Goal: Task Accomplishment & Management: Manage account settings

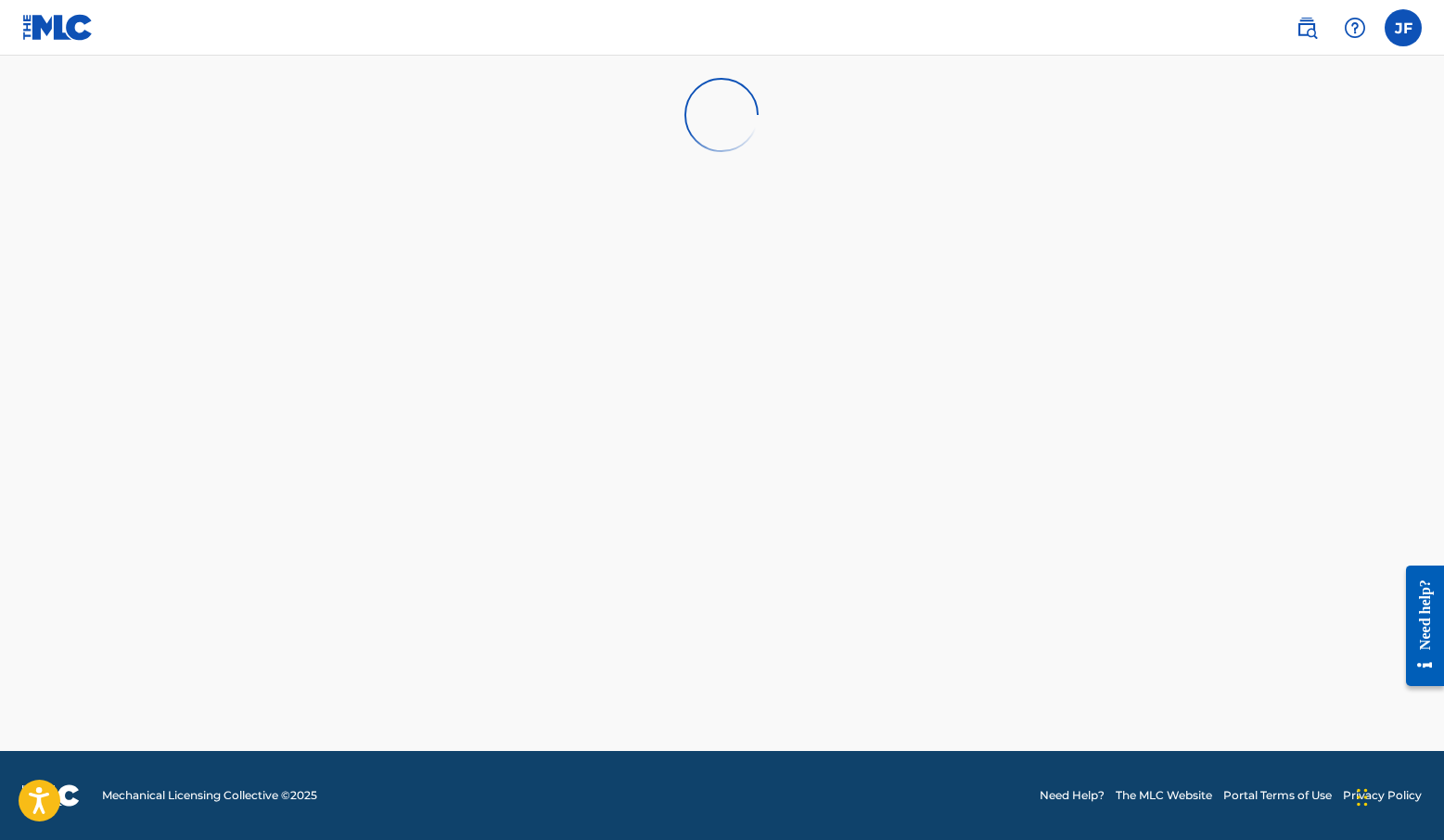
click at [1306, 18] on img at bounding box center [1307, 27] width 23 height 23
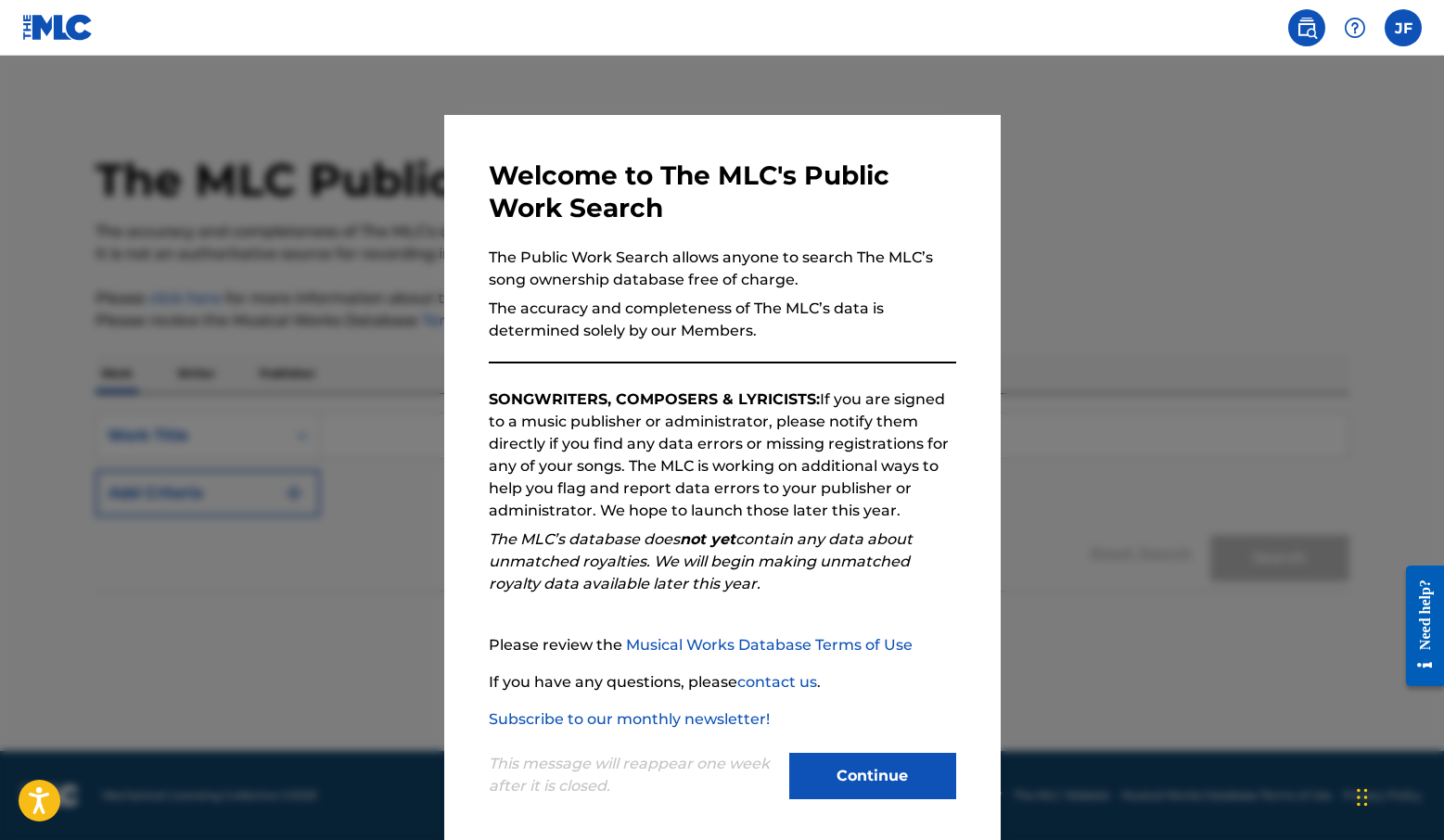
click at [875, 781] on button "Continue" at bounding box center [873, 775] width 167 height 46
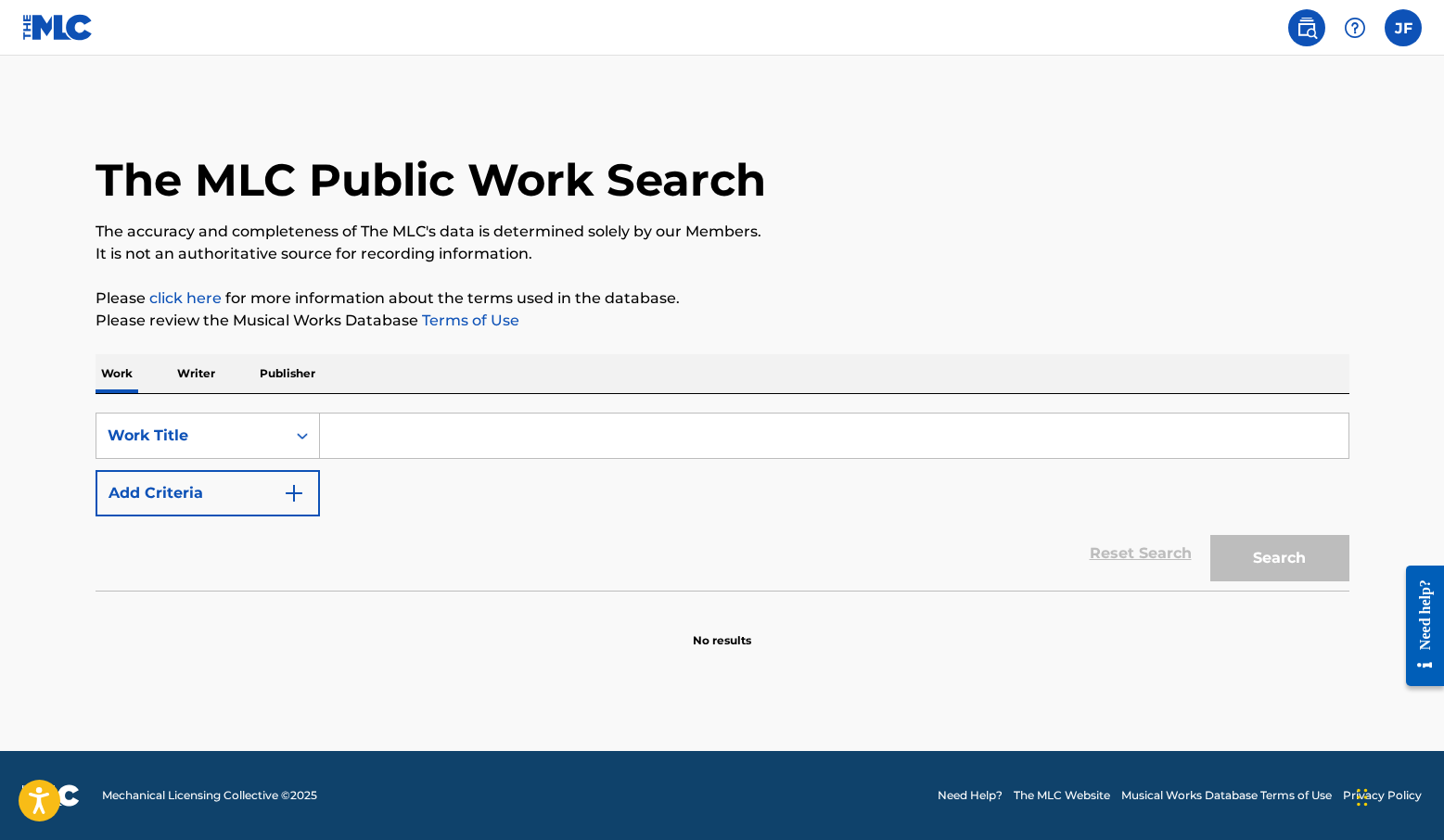
click at [417, 435] on input "Search Form" at bounding box center [834, 435] width 1029 height 44
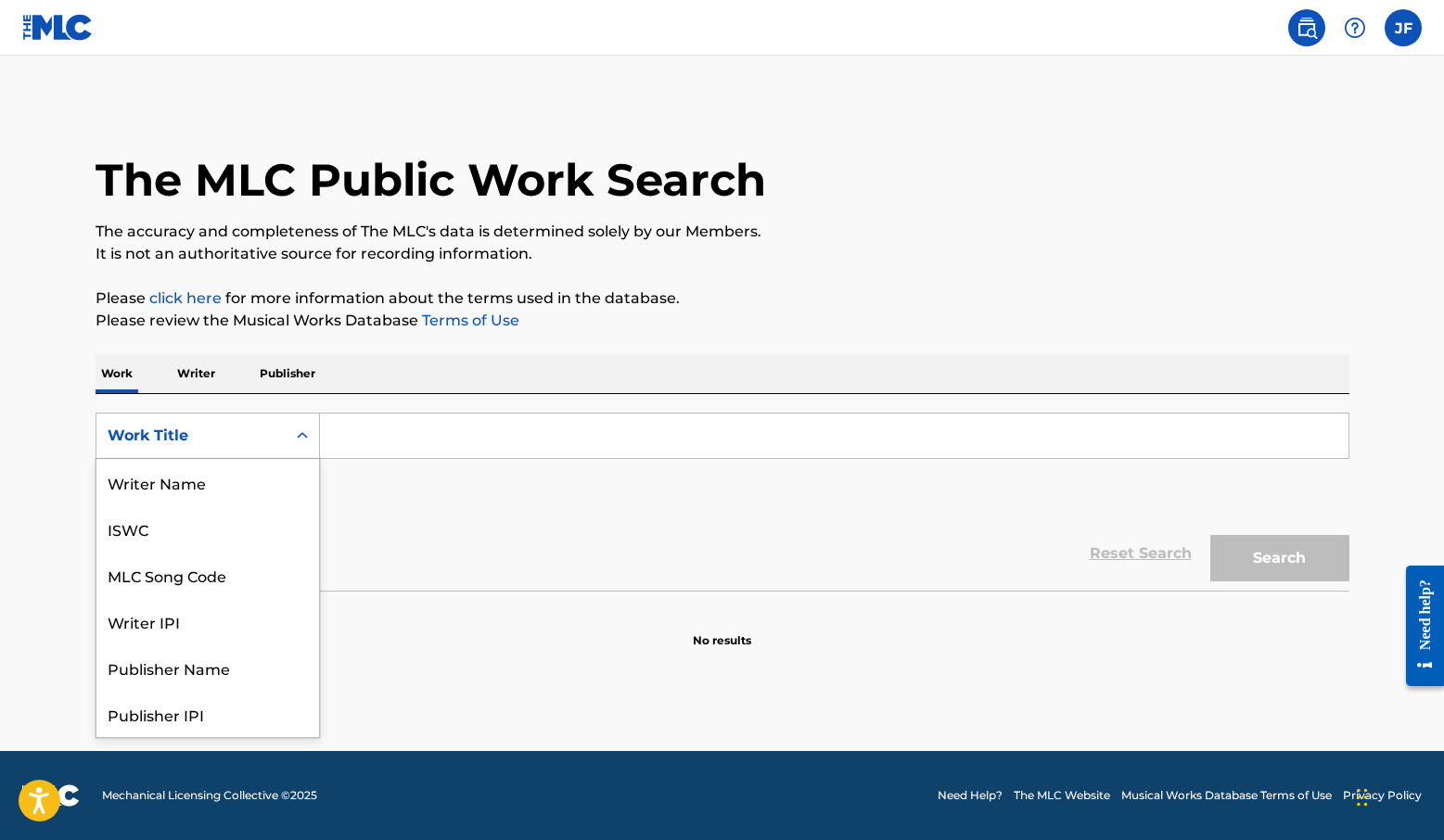
click at [304, 433] on icon "Search Form" at bounding box center [302, 436] width 19 height 19
click at [250, 518] on div "Writer IPI" at bounding box center [207, 528] width 223 height 46
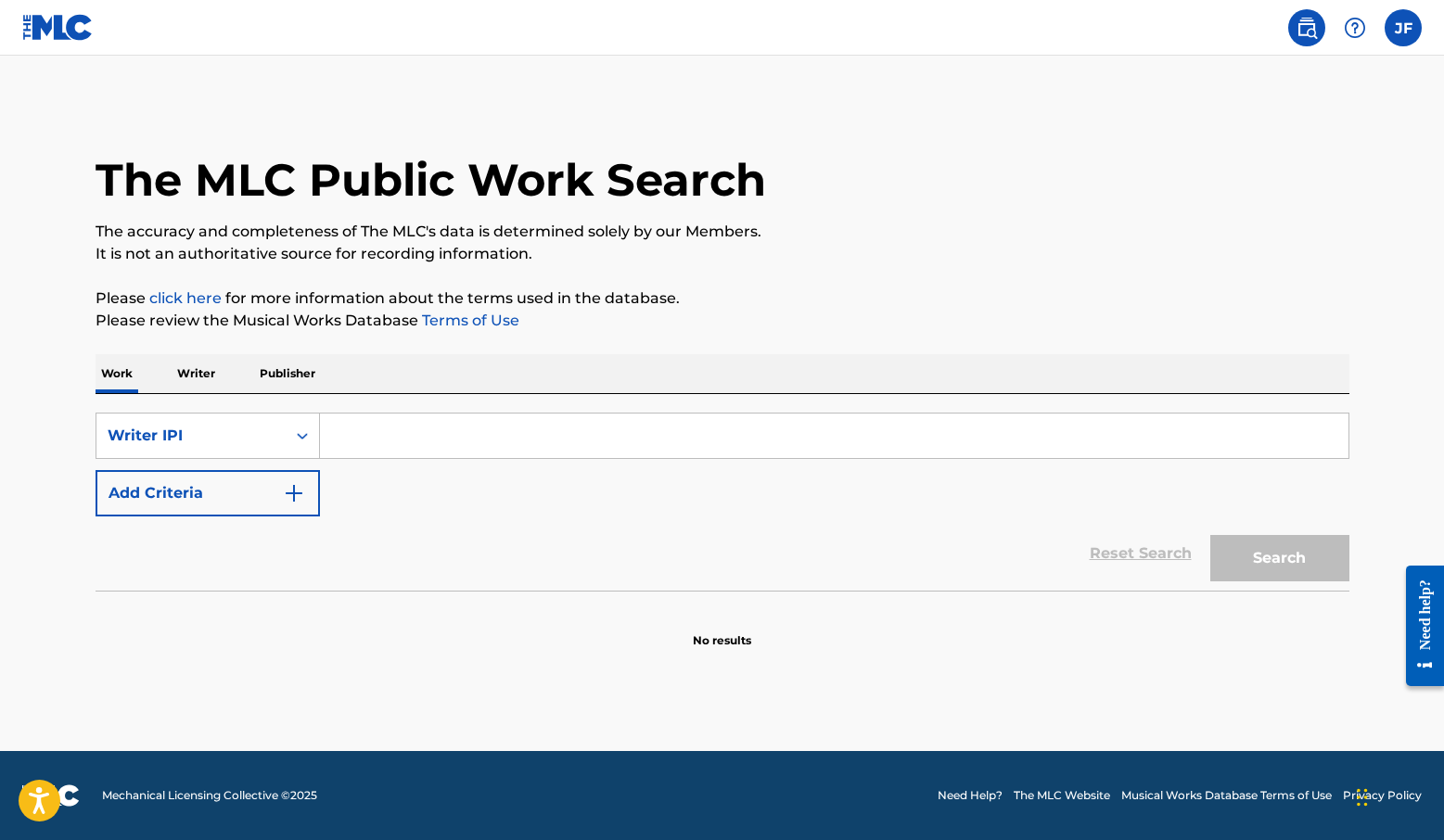
click at [368, 439] on input "Search Form" at bounding box center [834, 435] width 1029 height 44
paste input "1067035964"
type input "1067035964"
click at [1279, 558] on button "Search" at bounding box center [1280, 557] width 139 height 46
click at [1295, 563] on button "Search" at bounding box center [1280, 557] width 139 height 46
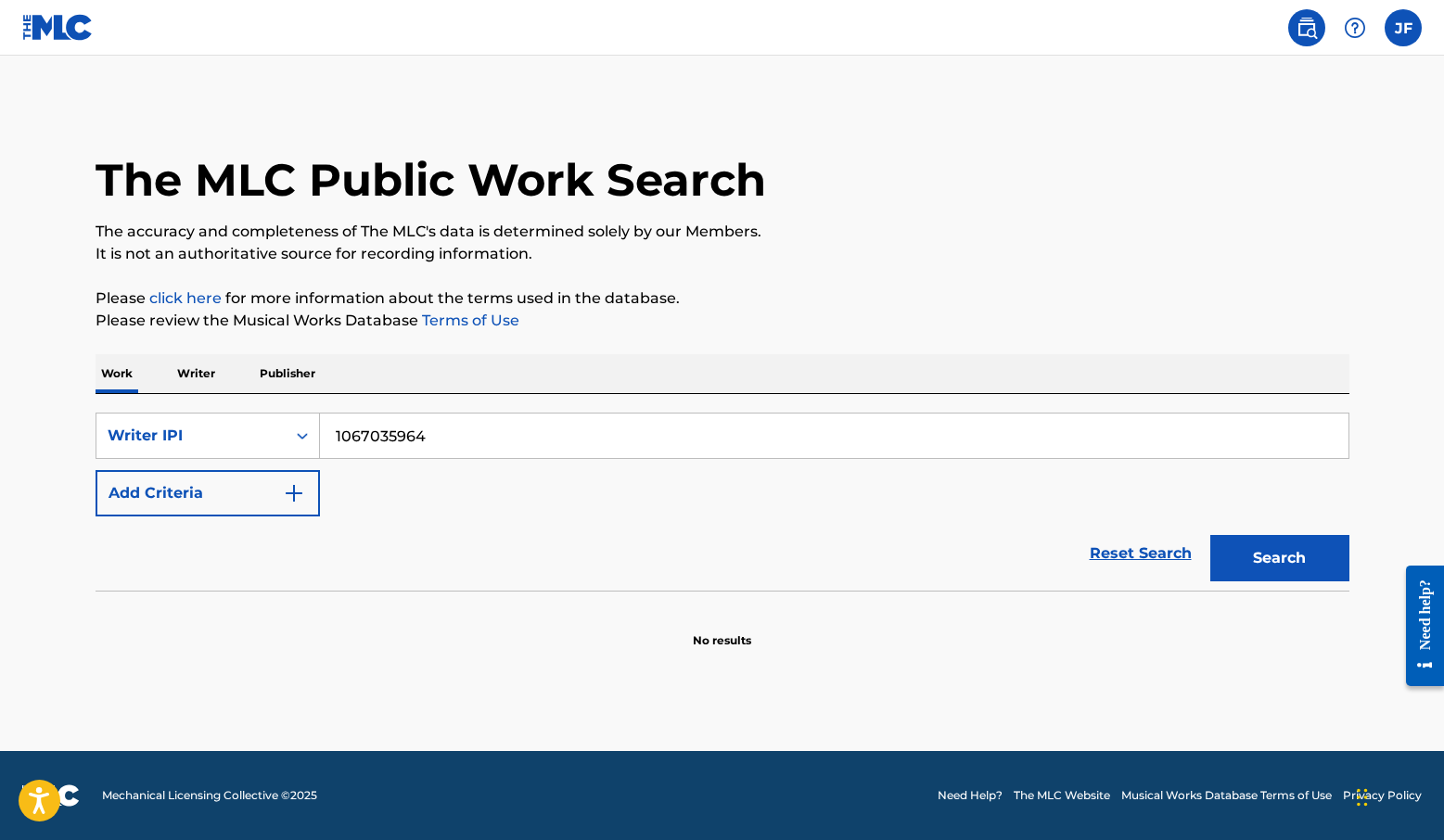
click at [61, 37] on img at bounding box center [58, 26] width 72 height 26
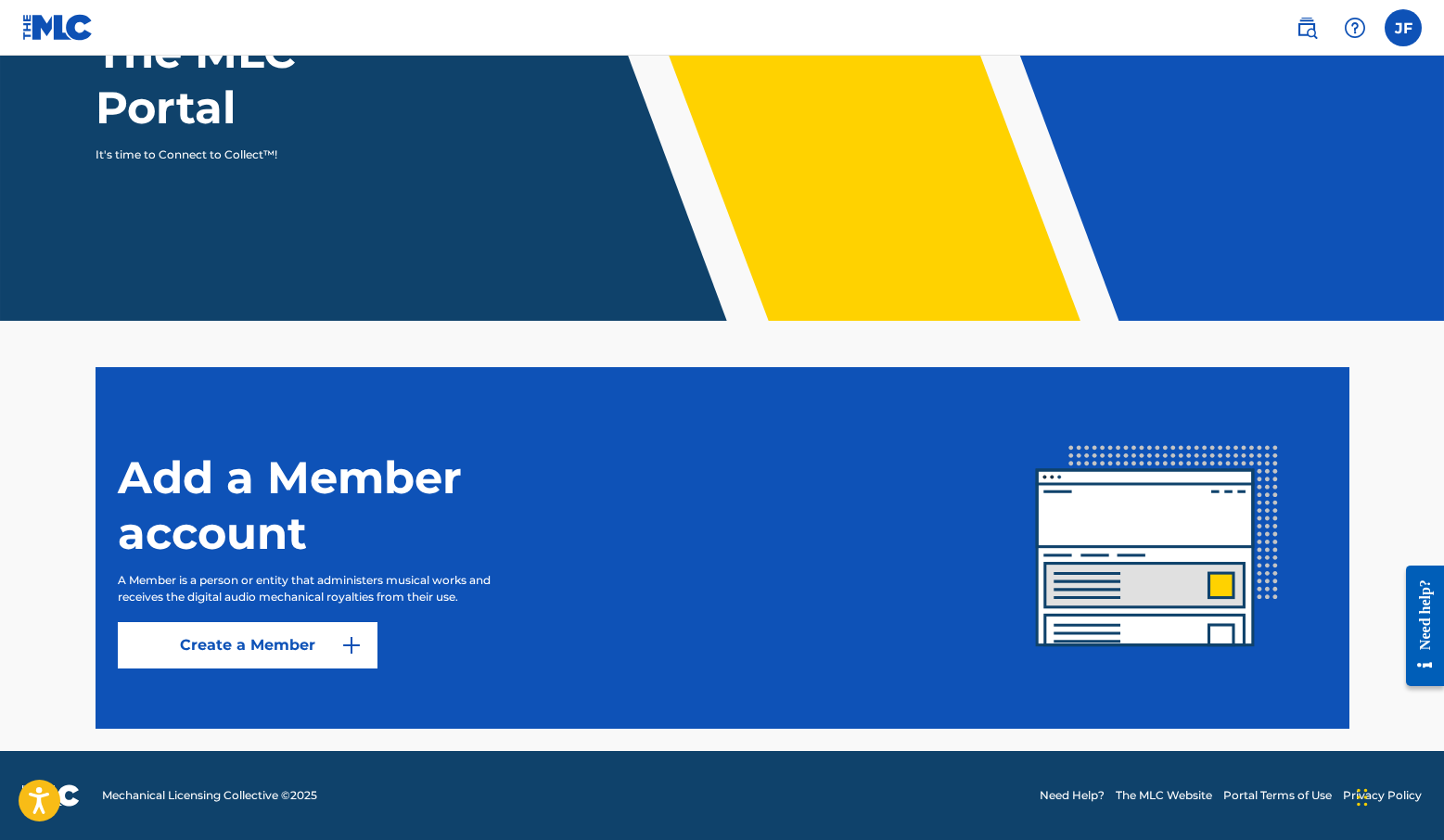
scroll to position [223, 0]
click at [213, 656] on link "Create a Member" at bounding box center [247, 645] width 260 height 46
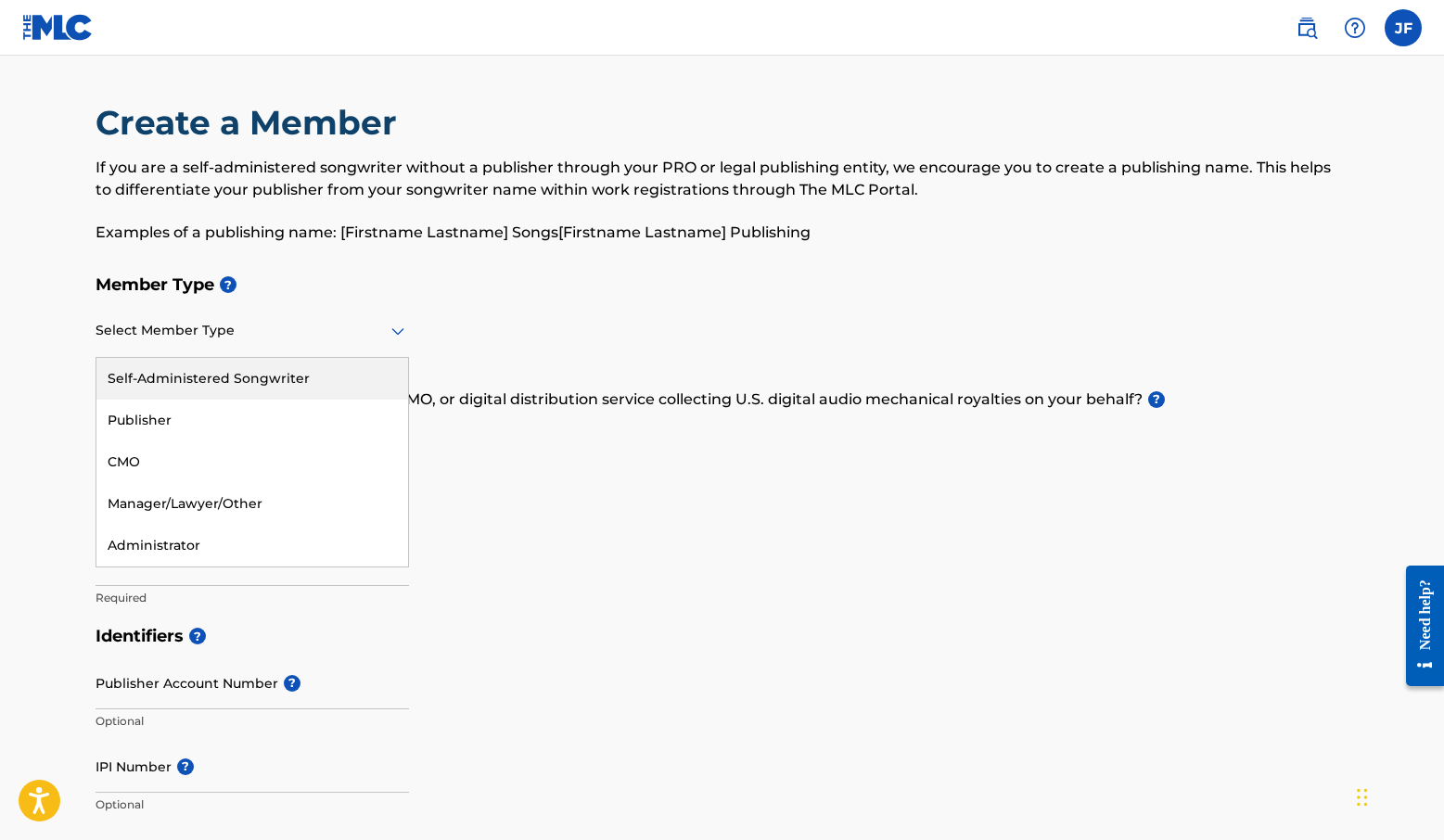
click at [244, 342] on div "Select Member Type" at bounding box center [251, 332] width 313 height 53
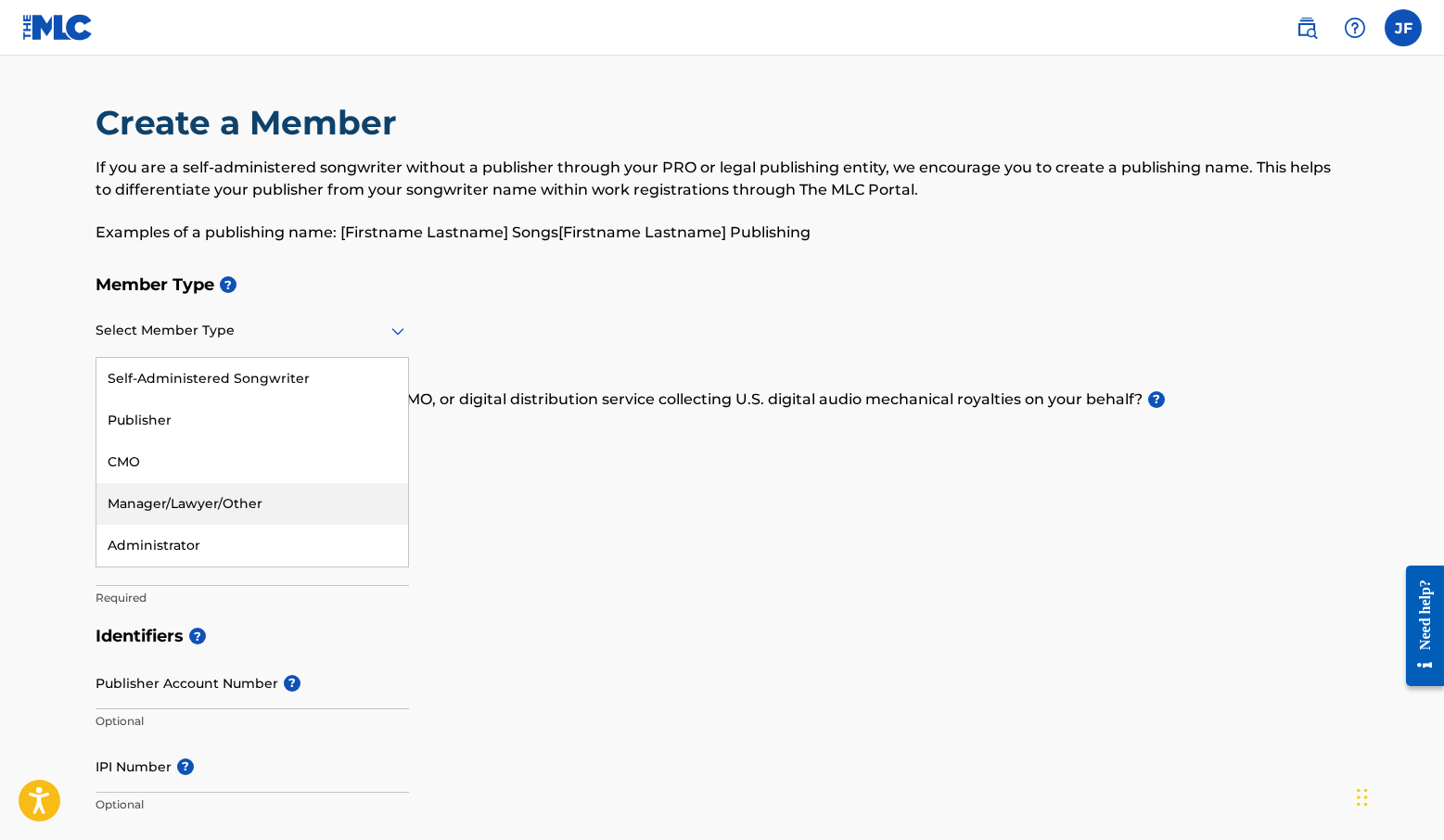
click at [248, 503] on div "Manager/Lawyer/Other" at bounding box center [251, 503] width 311 height 42
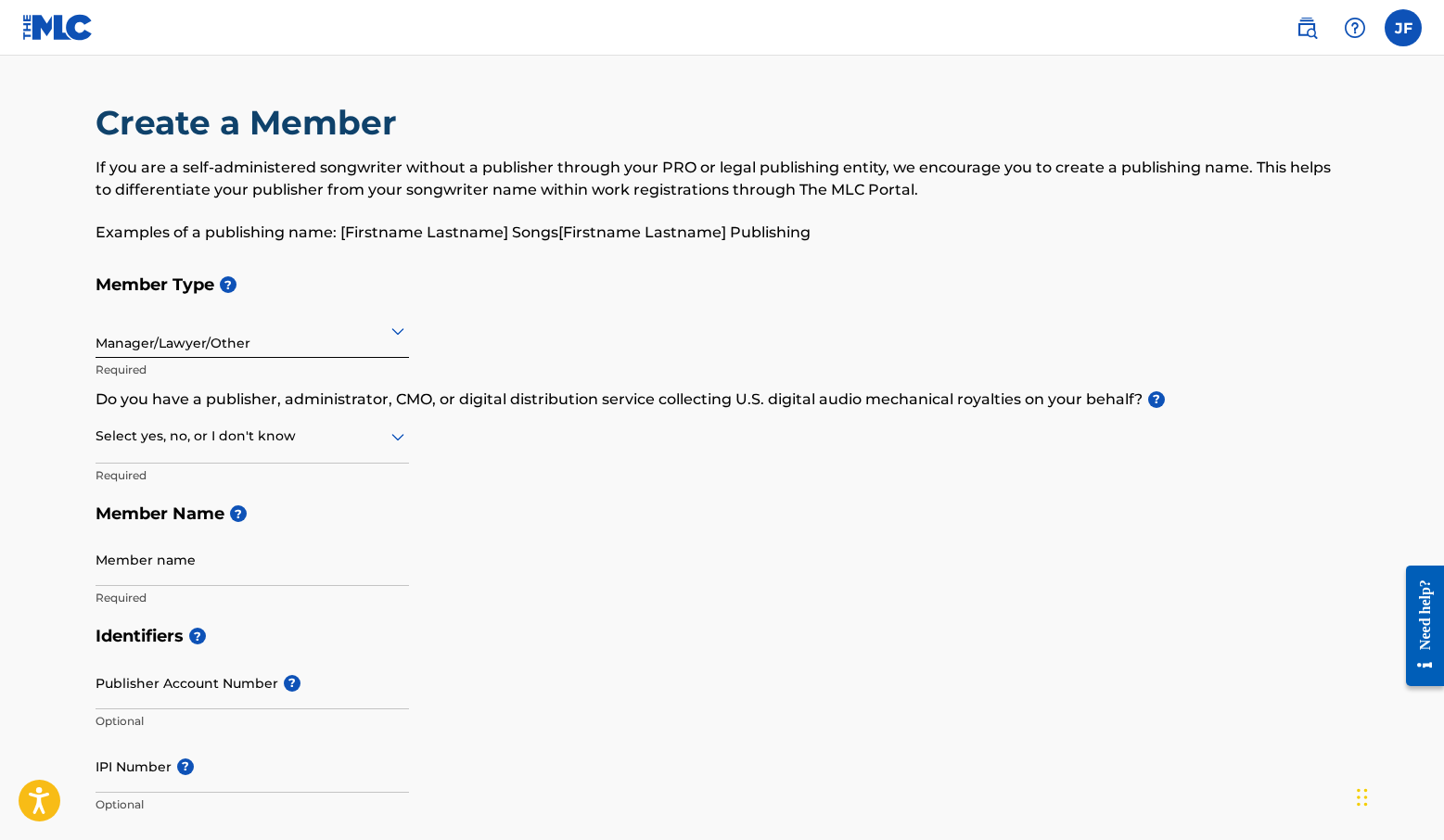
click at [386, 344] on div "Manager/Lawyer/Other" at bounding box center [251, 331] width 313 height 45
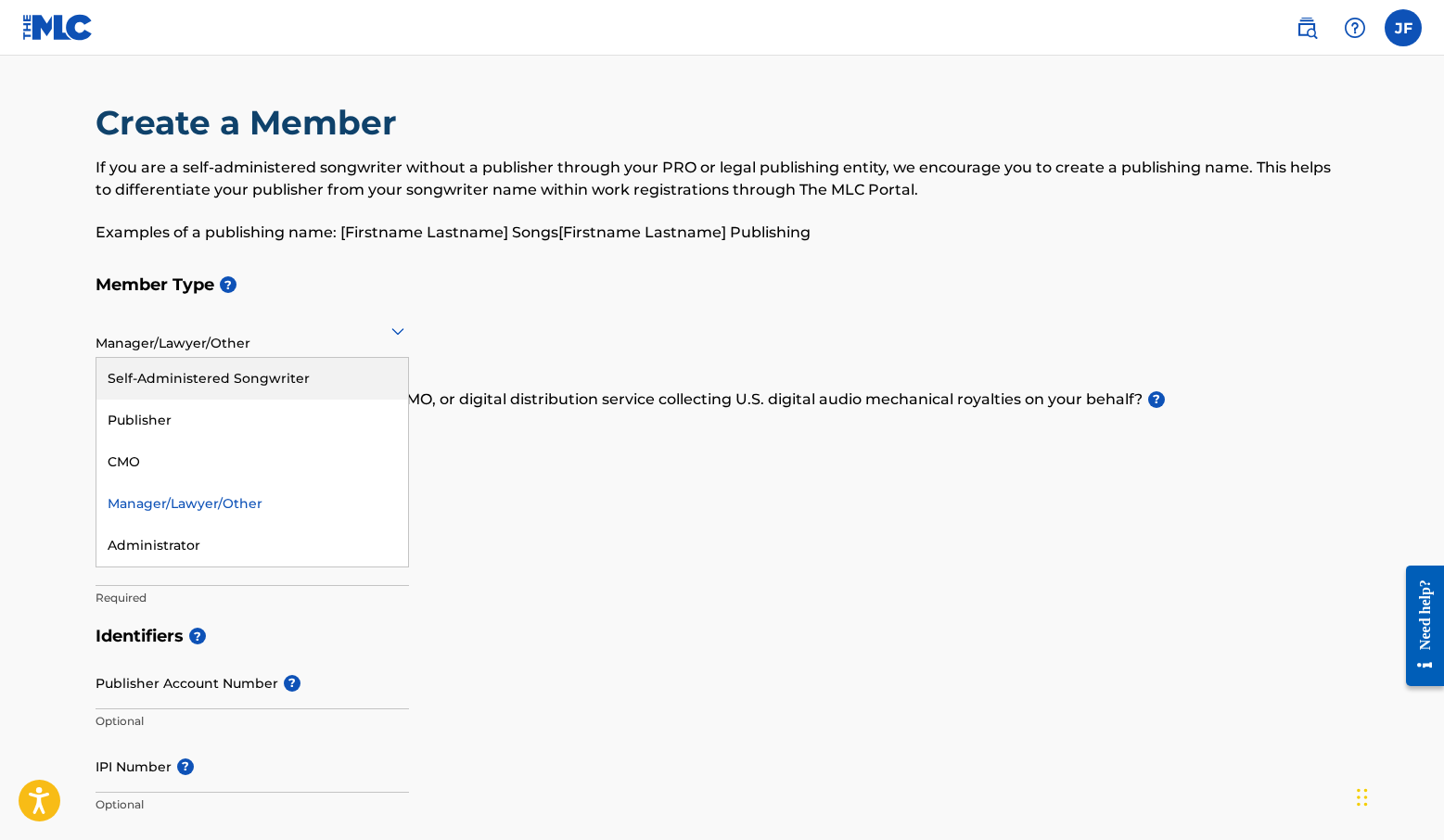
click at [348, 381] on div "Self-Administered Songwriter" at bounding box center [251, 379] width 311 height 42
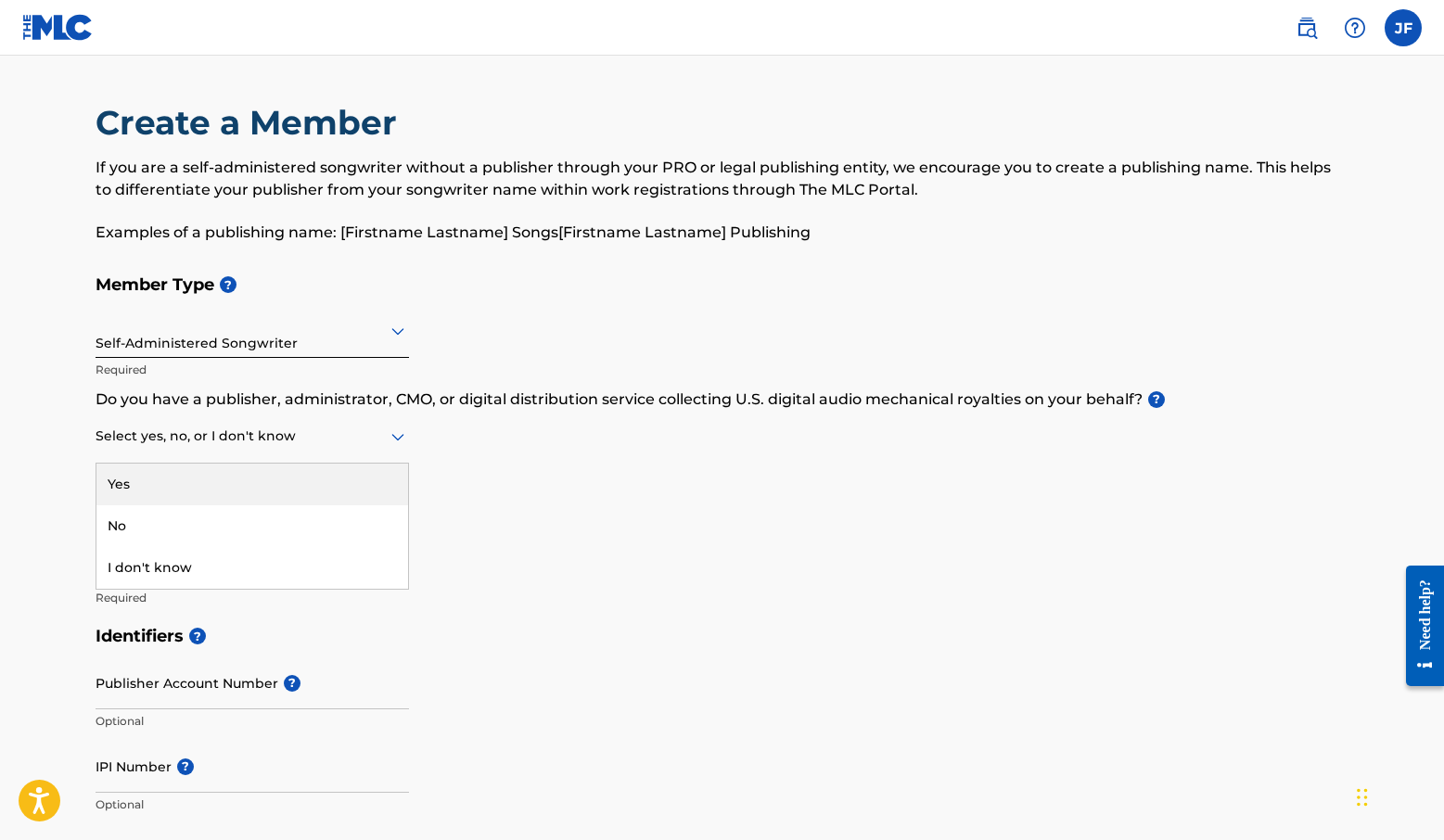
click at [318, 448] on div "Select yes, no, or I don't know" at bounding box center [251, 438] width 313 height 53
click at [271, 518] on div "No" at bounding box center [251, 526] width 311 height 42
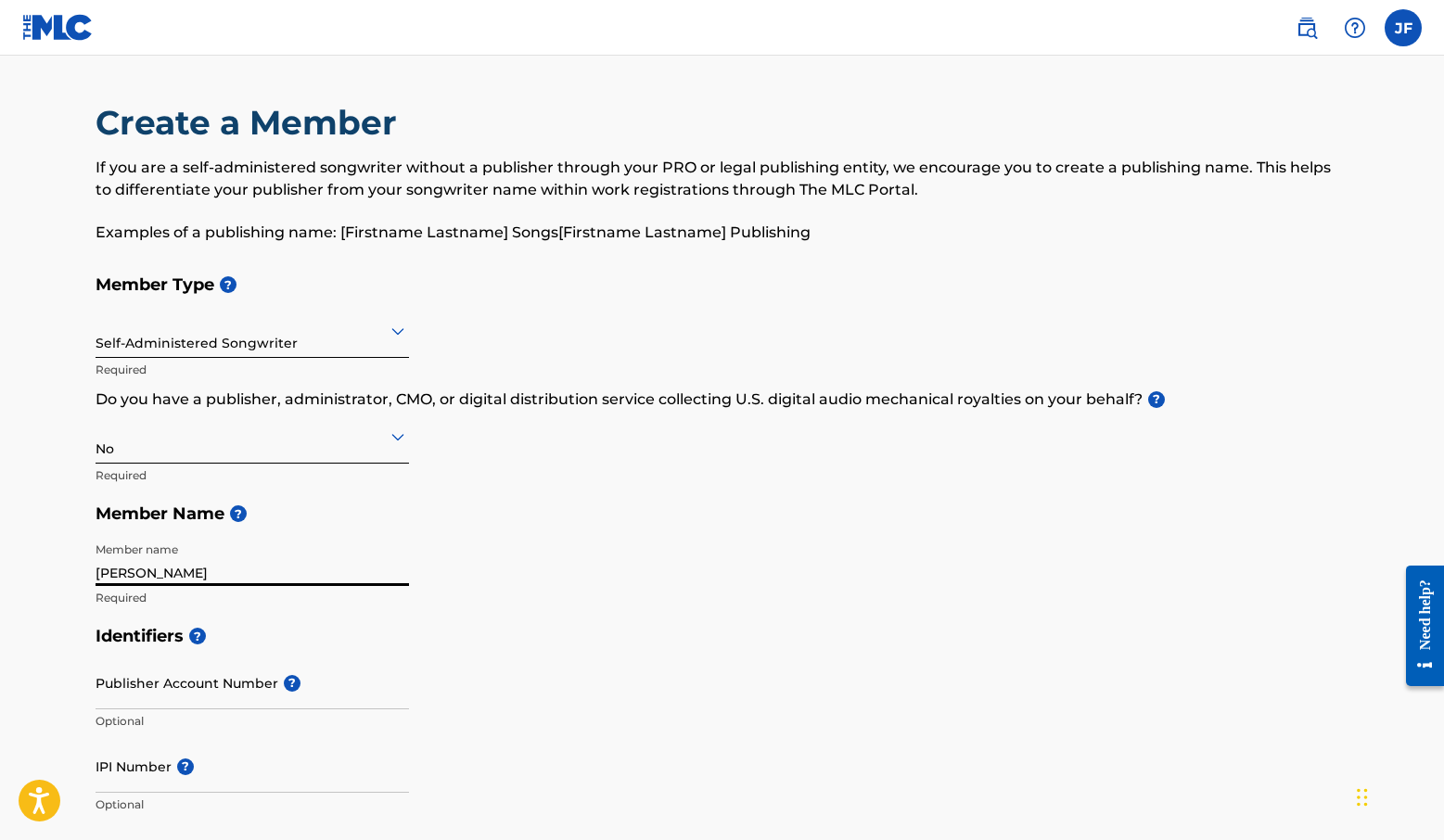
type input "[PERSON_NAME]"
click at [537, 611] on div "Member Type ? Self-Administered Songwriter Required Do you have a publisher, ad…" at bounding box center [722, 441] width 1254 height 351
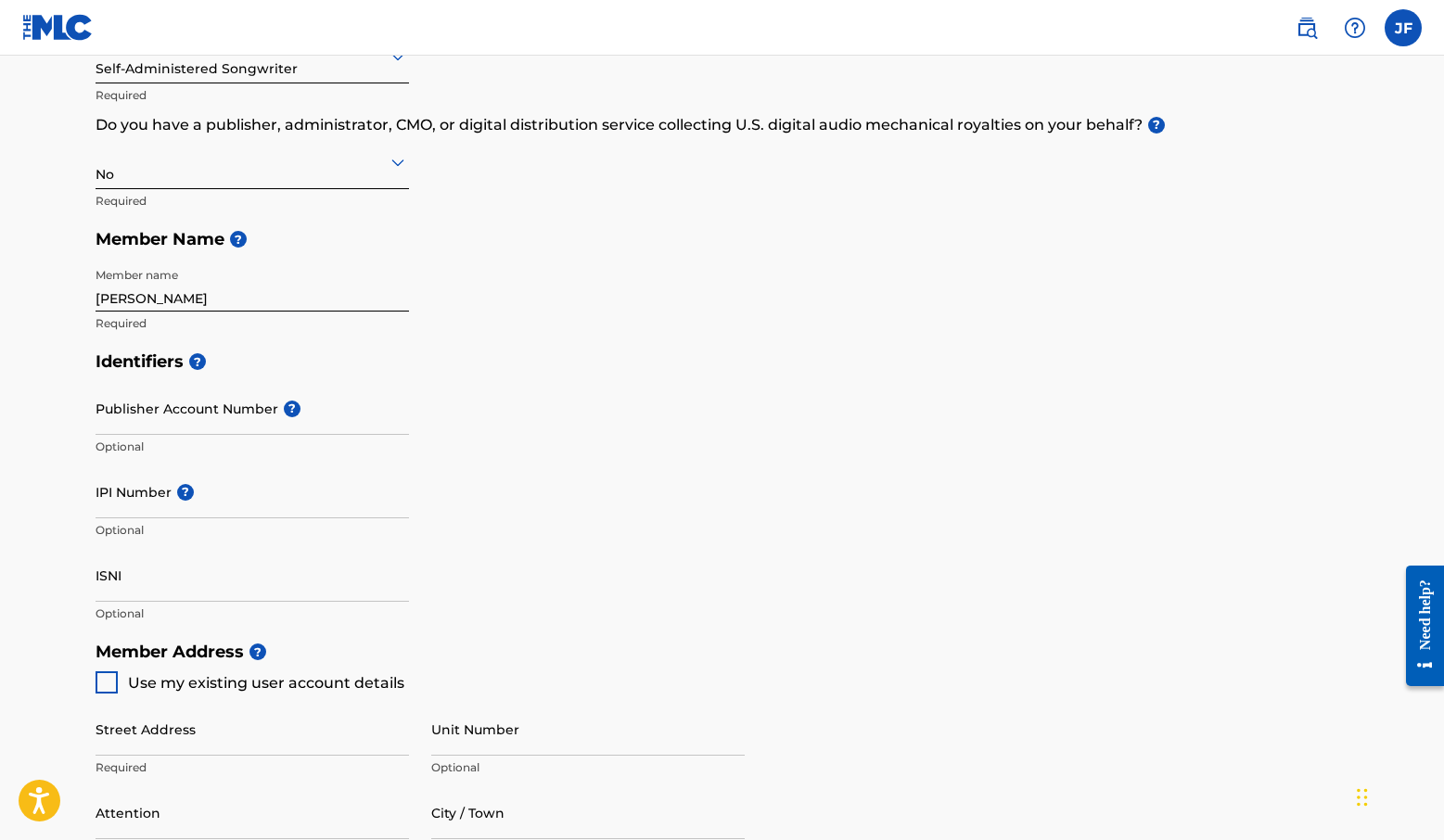
scroll to position [276, 0]
click at [163, 410] on input "Publisher Account Number ?" at bounding box center [251, 407] width 313 height 53
click at [116, 497] on input "IPI Number ?" at bounding box center [251, 491] width 313 height 53
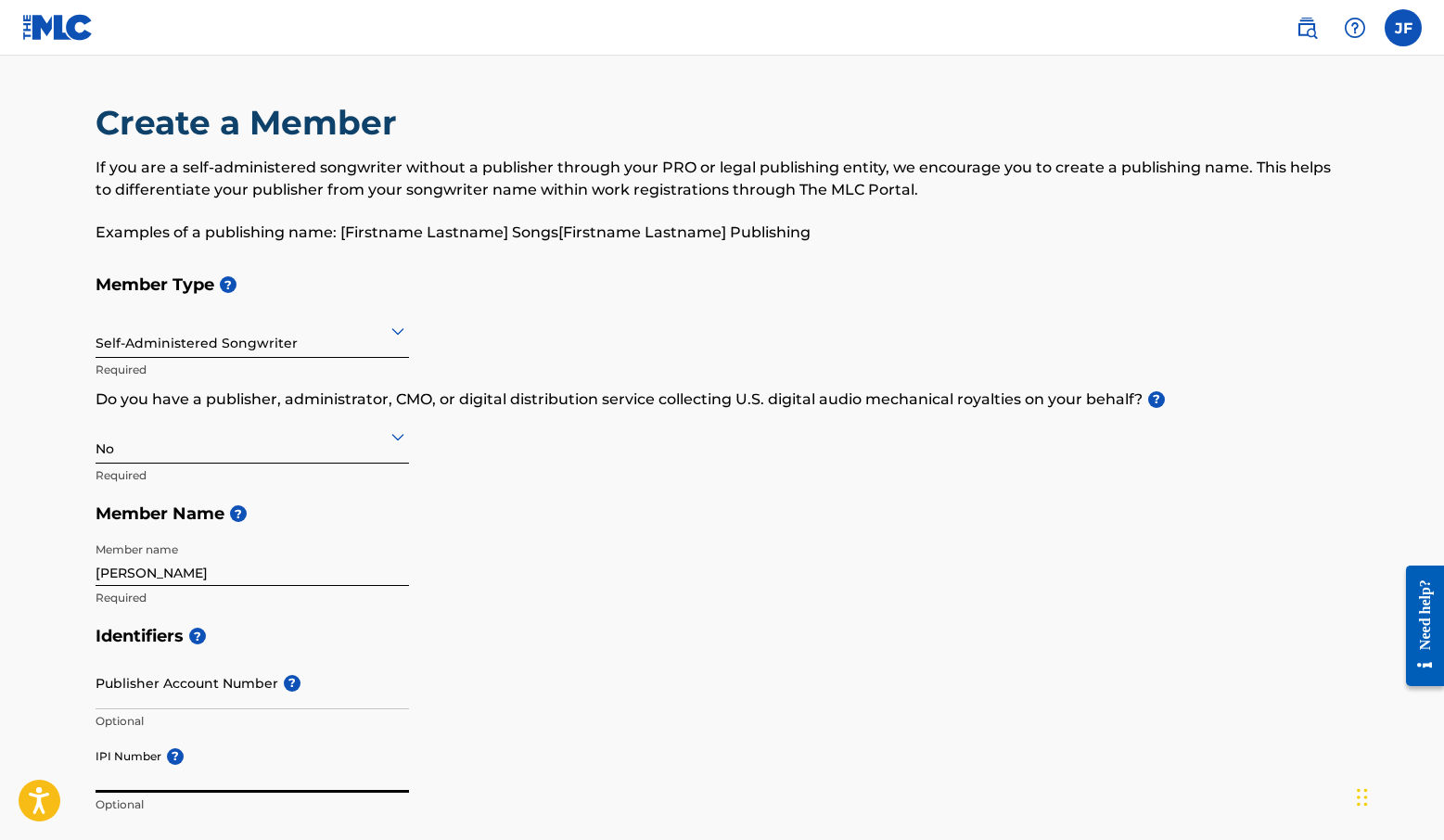
scroll to position [0, 0]
click at [61, 27] on img at bounding box center [58, 26] width 72 height 26
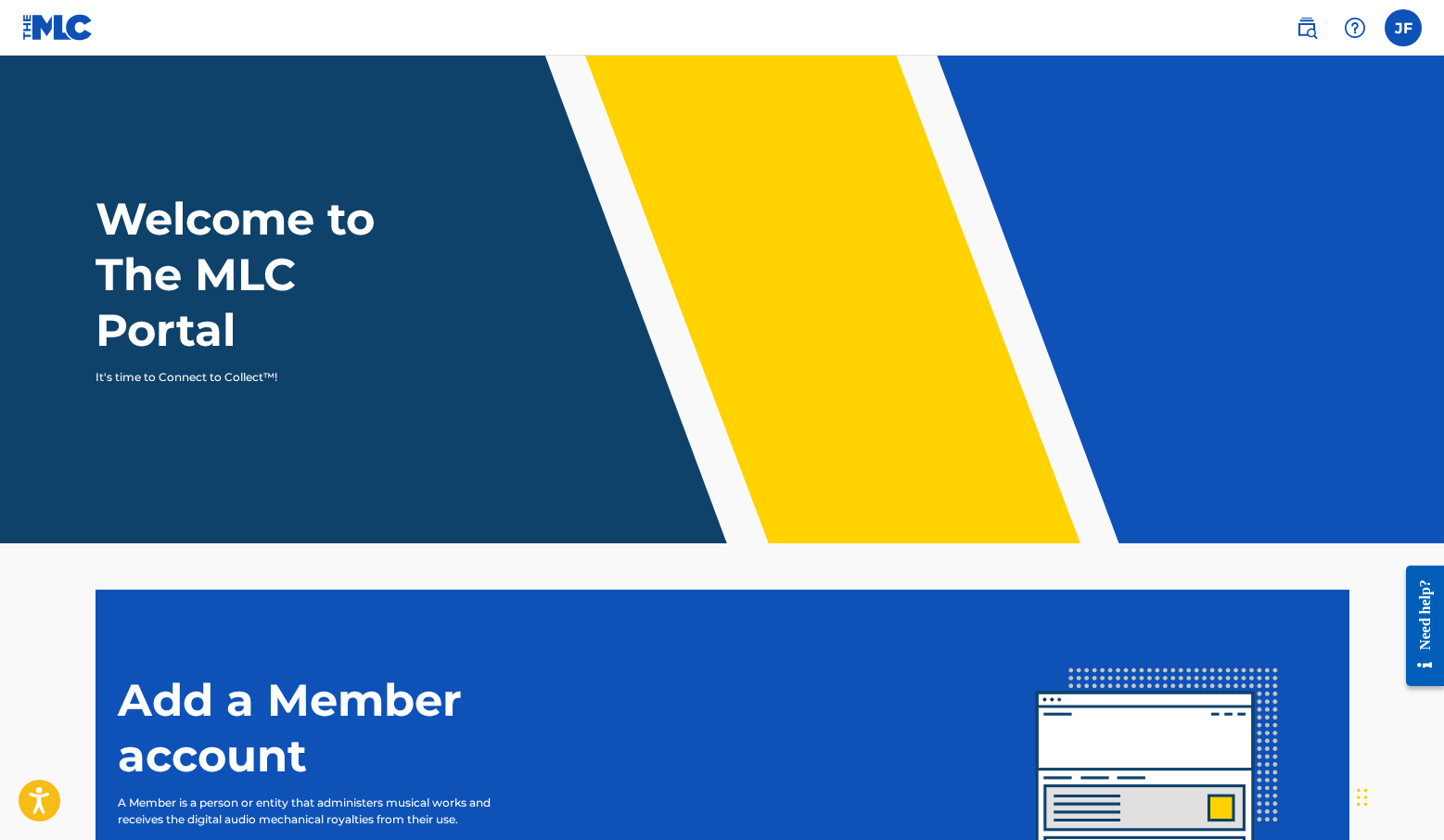
click at [1405, 26] on label at bounding box center [1404, 27] width 37 height 37
click at [1403, 27] on input "JF [PERSON_NAME] [PERSON_NAME] [PERSON_NAME] [EMAIL_ADDRESS][DOMAIN_NAME] Notif…" at bounding box center [1403, 27] width 0 height 0
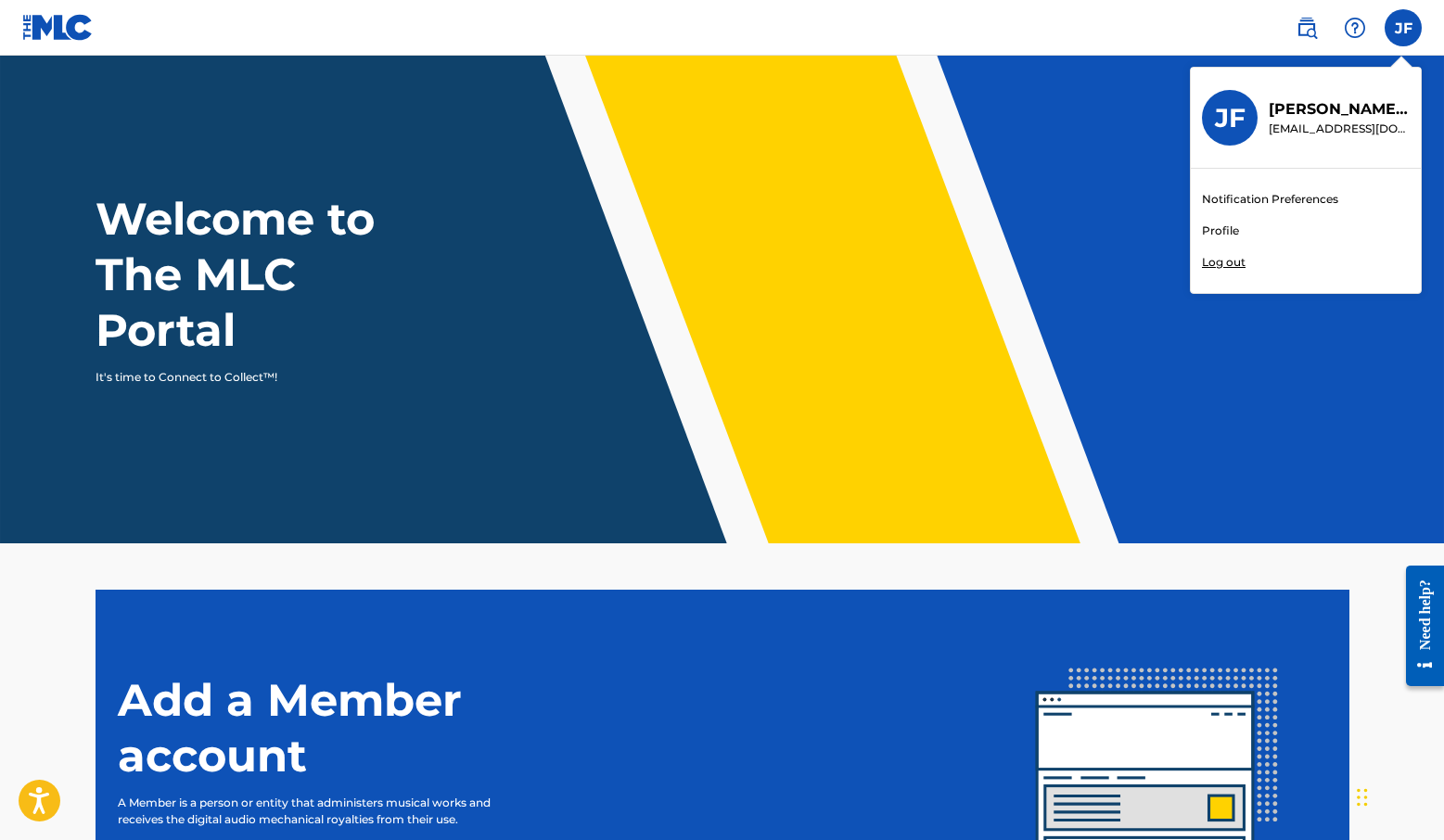
click at [1232, 119] on h3 "JF" at bounding box center [1230, 118] width 30 height 32
click at [1403, 27] on input "JF [PERSON_NAME] [PERSON_NAME] [PERSON_NAME] [EMAIL_ADDRESS][DOMAIN_NAME] Notif…" at bounding box center [1403, 27] width 0 height 0
click at [1228, 233] on link "Profile" at bounding box center [1220, 231] width 37 height 17
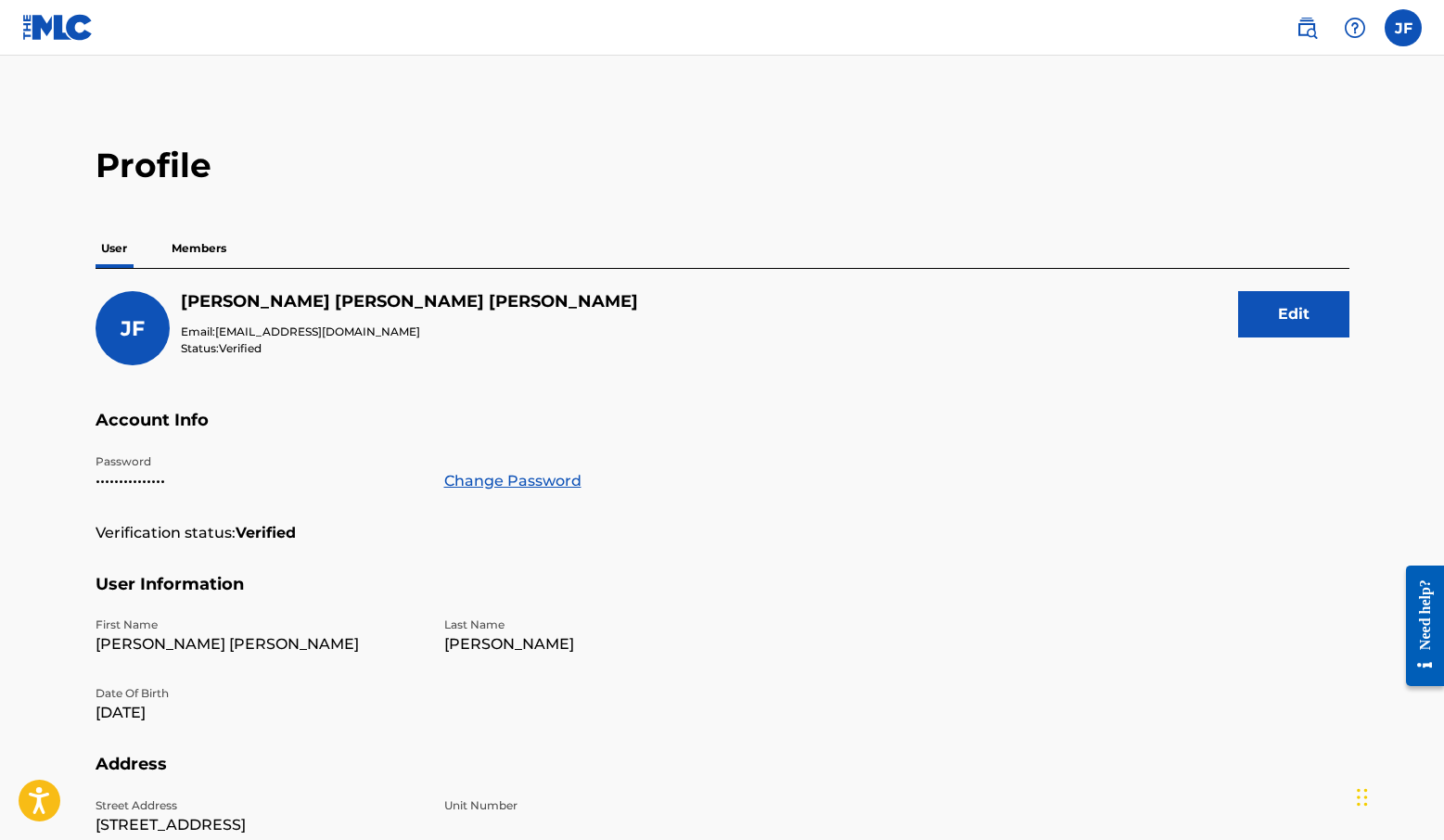
click at [1310, 307] on button "Edit" at bounding box center [1293, 314] width 111 height 46
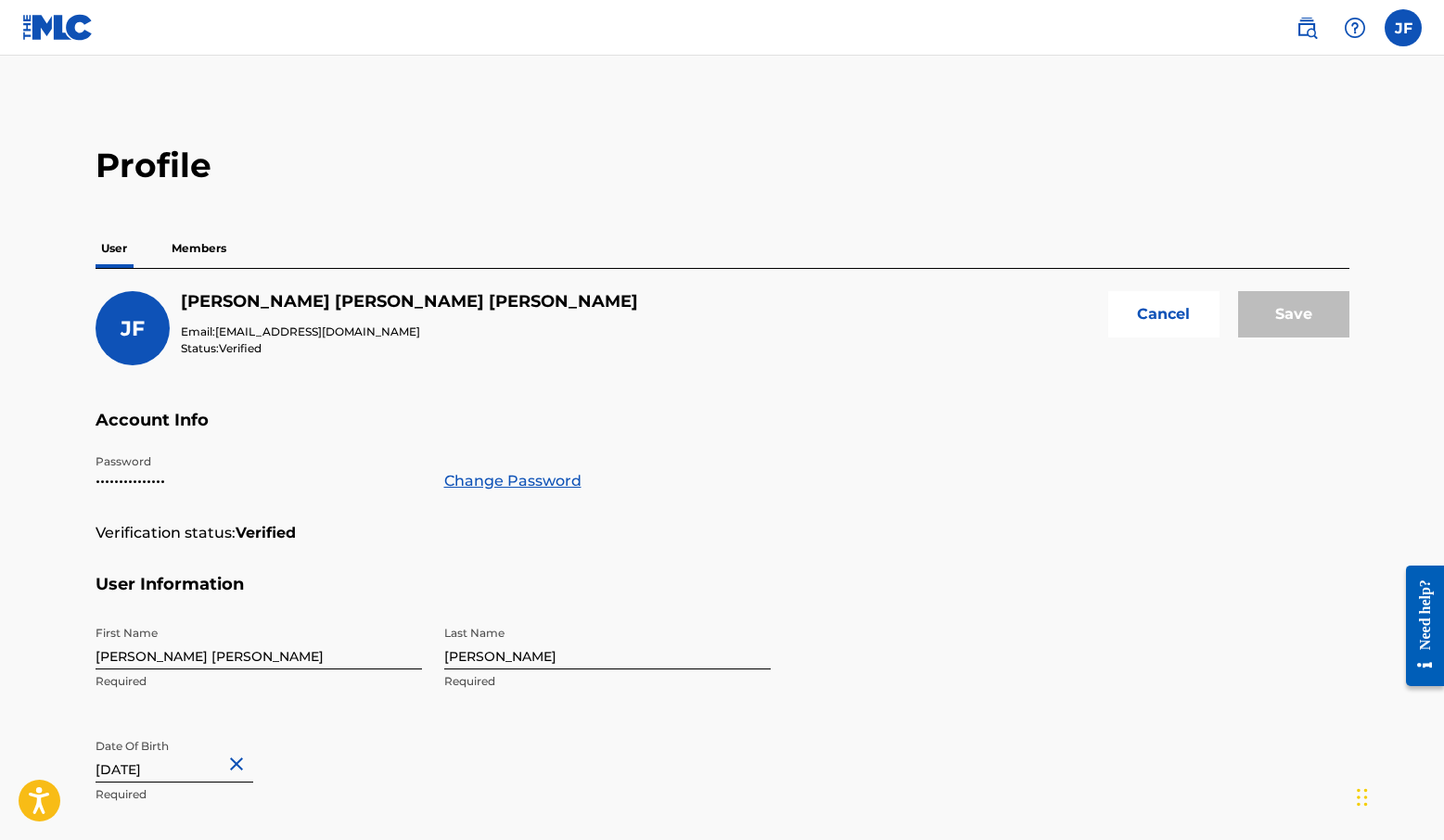
click at [366, 302] on h5 "[PERSON_NAME] [PERSON_NAME] [PERSON_NAME]" at bounding box center [409, 302] width 457 height 22
click at [313, 295] on h5 "[PERSON_NAME] [PERSON_NAME] [PERSON_NAME]" at bounding box center [409, 302] width 457 height 22
drag, startPoint x: 332, startPoint y: 298, endPoint x: 214, endPoint y: 297, distance: 118.0
click at [214, 297] on h5 "[PERSON_NAME] [PERSON_NAME] [PERSON_NAME]" at bounding box center [409, 302] width 457 height 22
click at [925, 395] on div "JF [PERSON_NAME] [PERSON_NAME] [PERSON_NAME] Email: [EMAIL_ADDRESS][DOMAIN_NAME…" at bounding box center [722, 350] width 1254 height 119
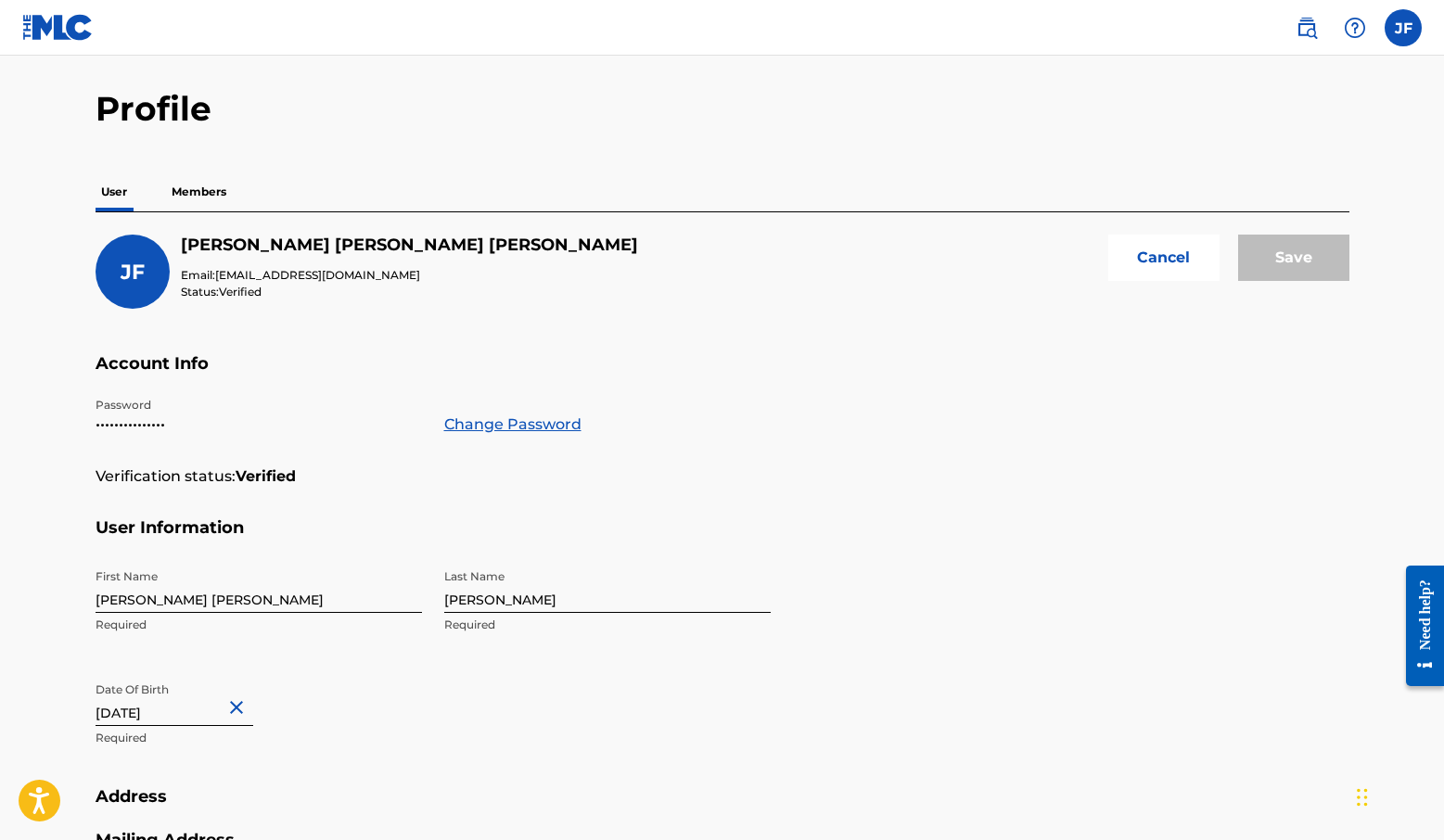
scroll to position [92, 0]
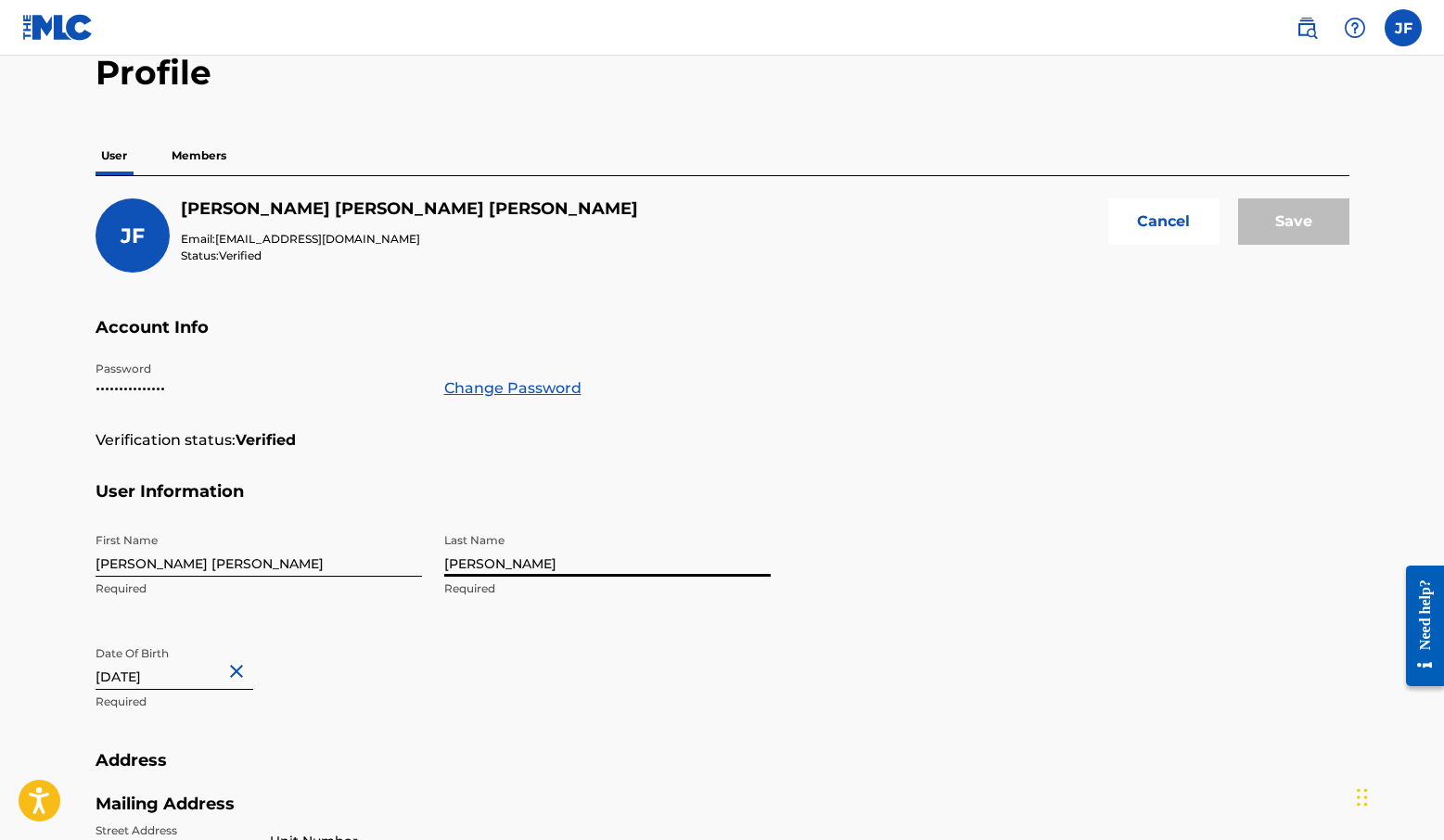
drag, startPoint x: 509, startPoint y: 562, endPoint x: 417, endPoint y: 551, distance: 92.7
type input "Alaghehband"
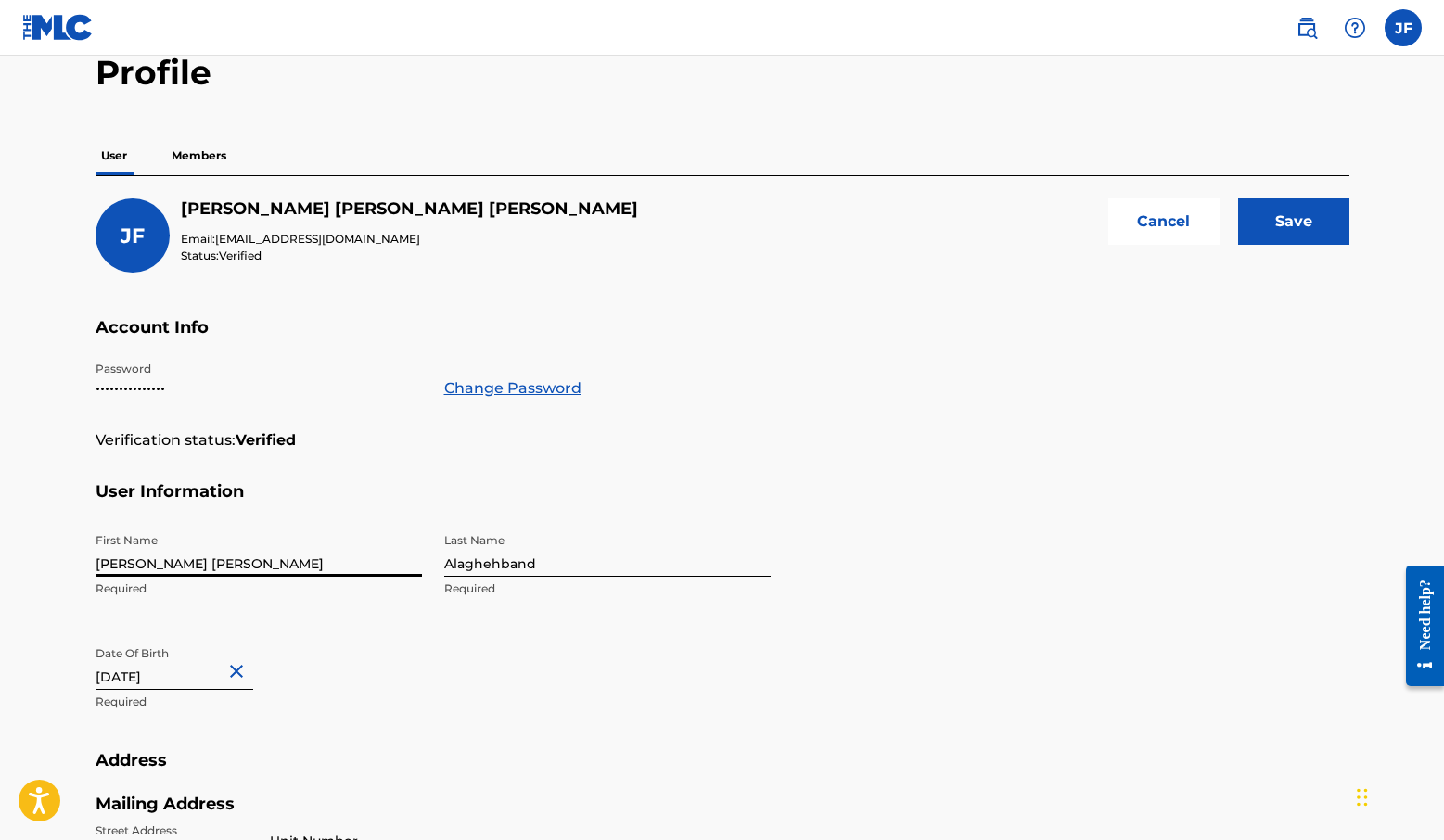
drag, startPoint x: 224, startPoint y: 560, endPoint x: 32, endPoint y: 557, distance: 192.0
type input "[PERSON_NAME]"
select select "5"
select select "1998"
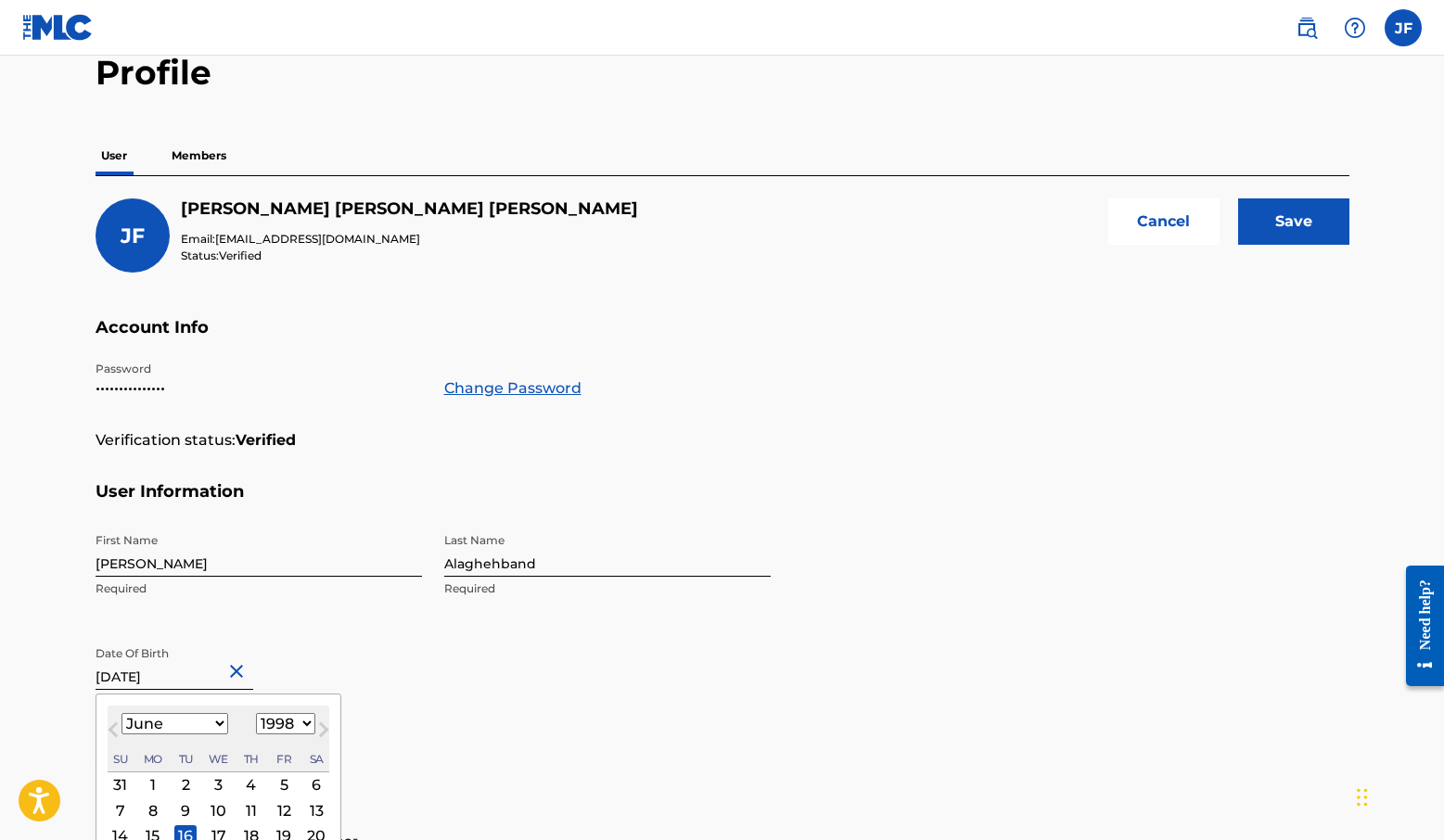
click at [187, 675] on input "[DATE]" at bounding box center [174, 663] width 158 height 53
type input "[DATE]"
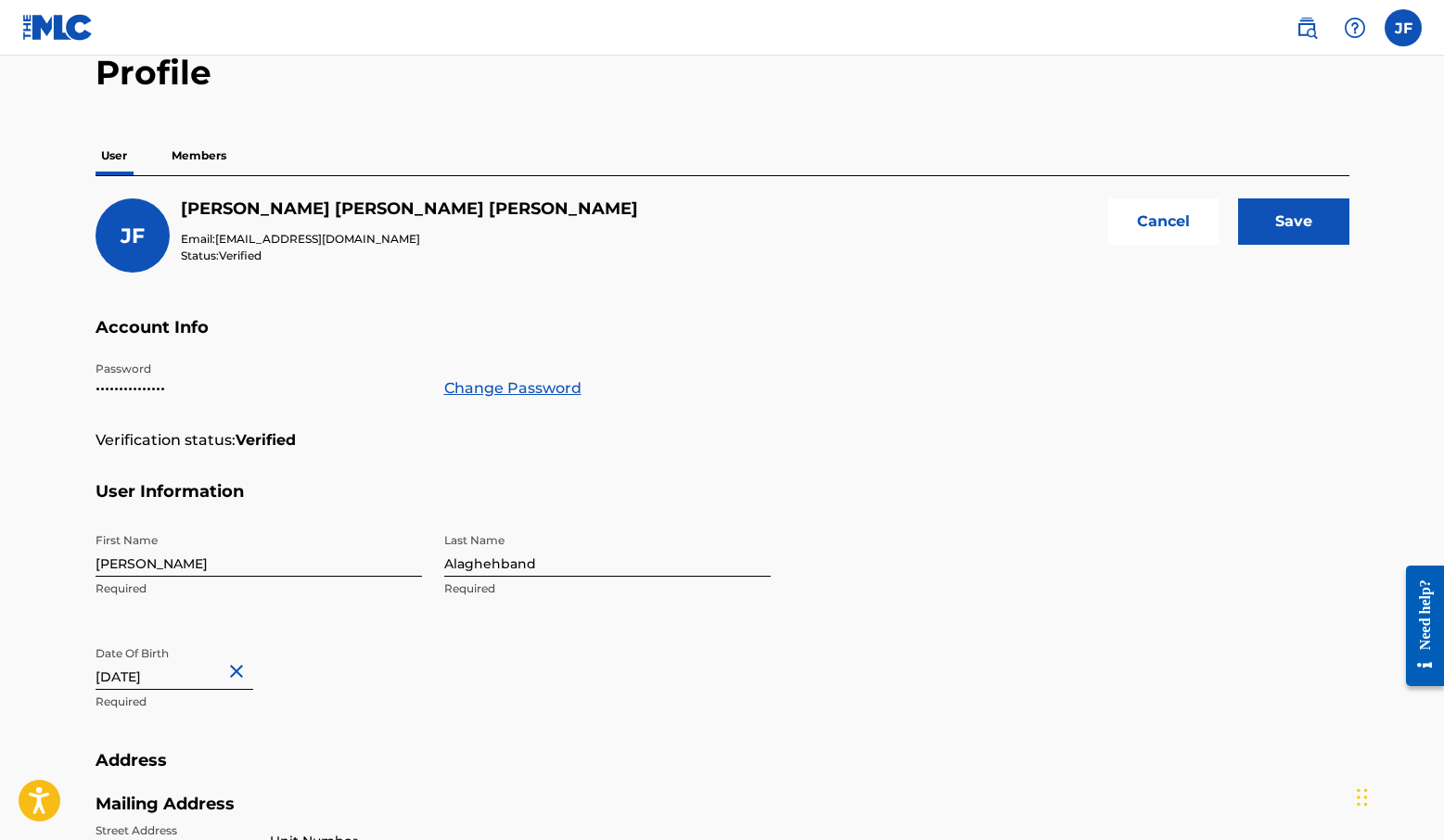
click at [538, 683] on div "First Name [PERSON_NAME] Required Last Name [PERSON_NAME] Required Date Of Birt…" at bounding box center [433, 637] width 675 height 227
click at [237, 670] on input "[DATE]" at bounding box center [174, 663] width 158 height 53
select select "5"
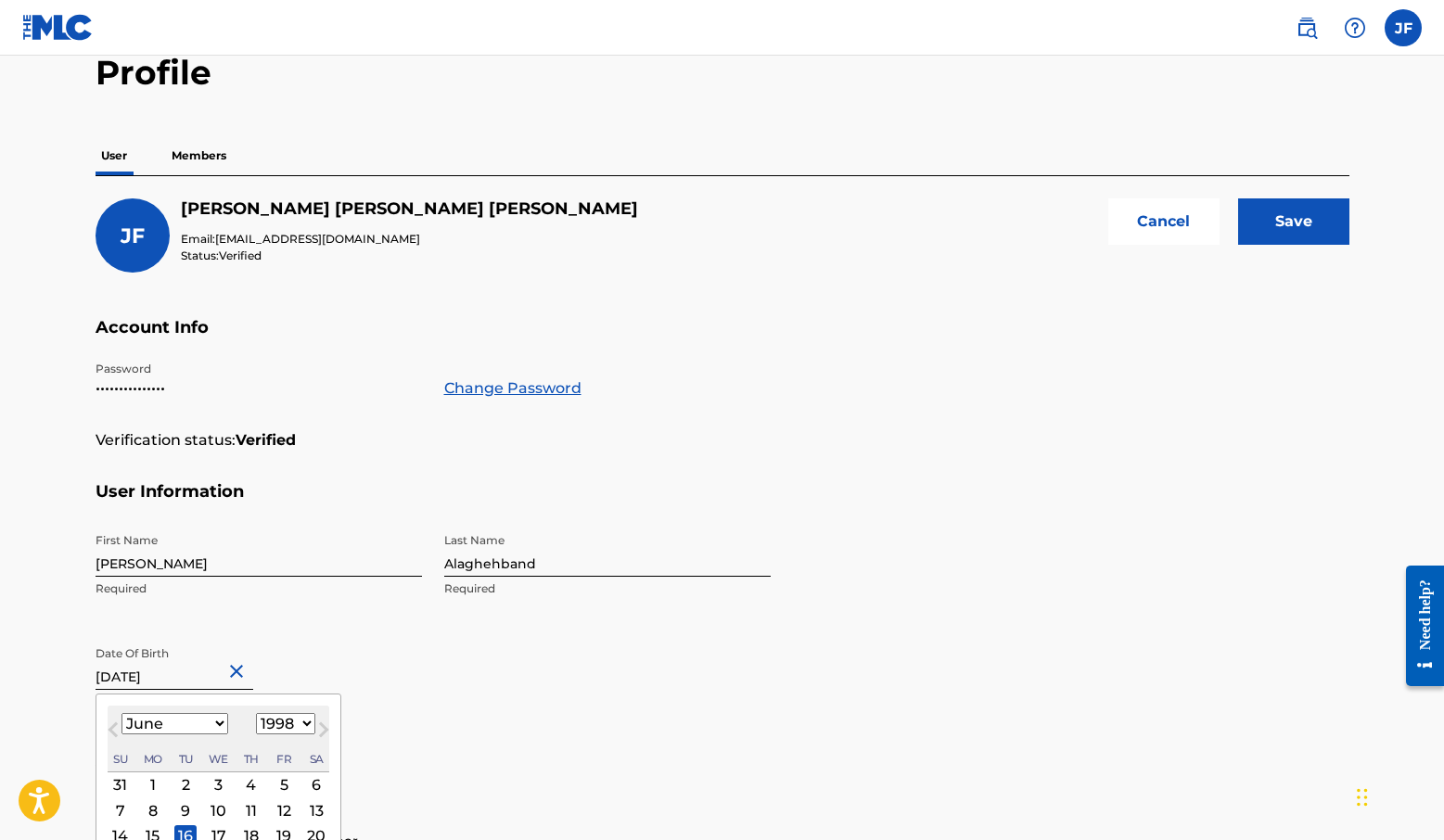
select select "1979"
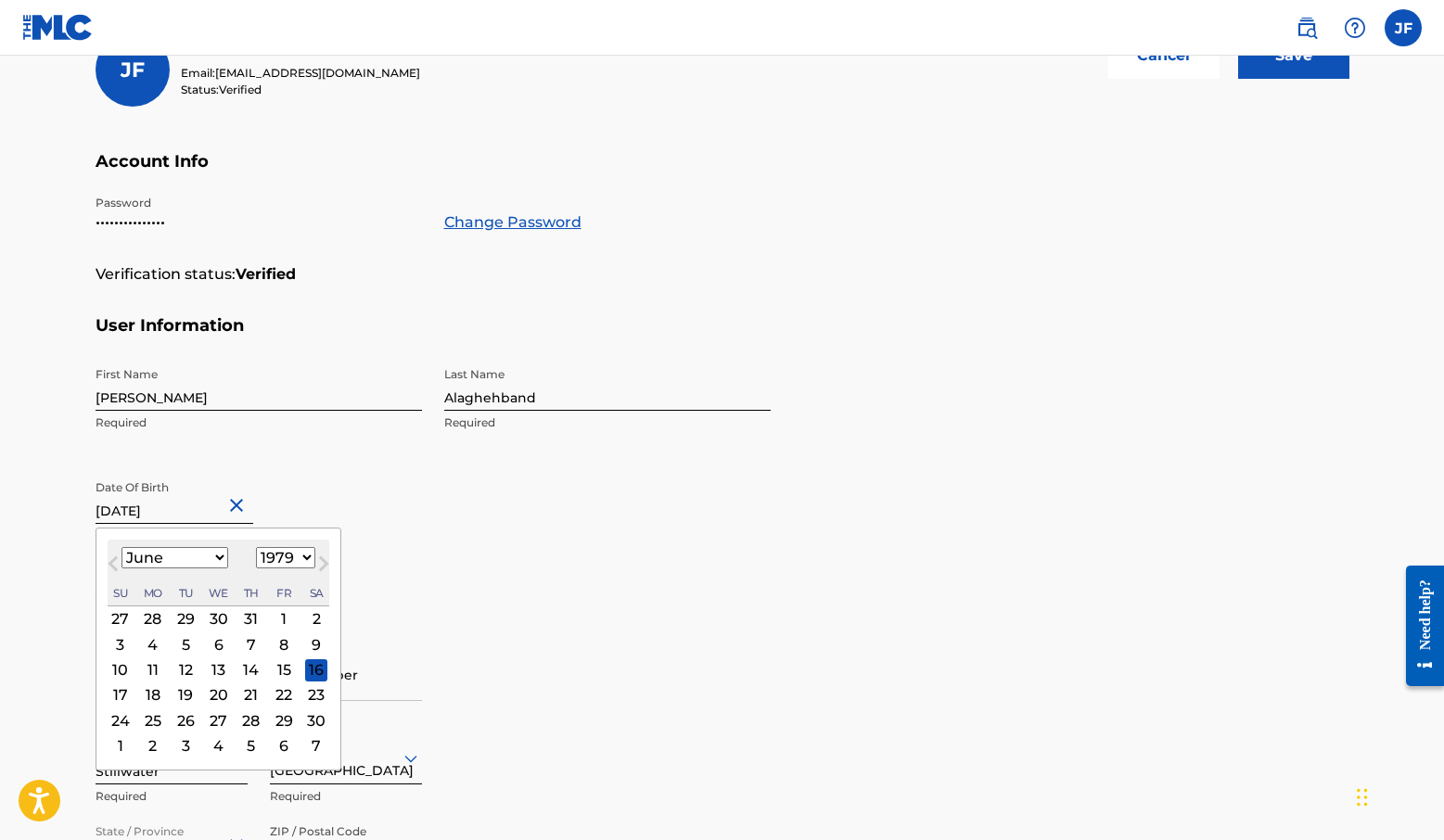
scroll to position [282, 0]
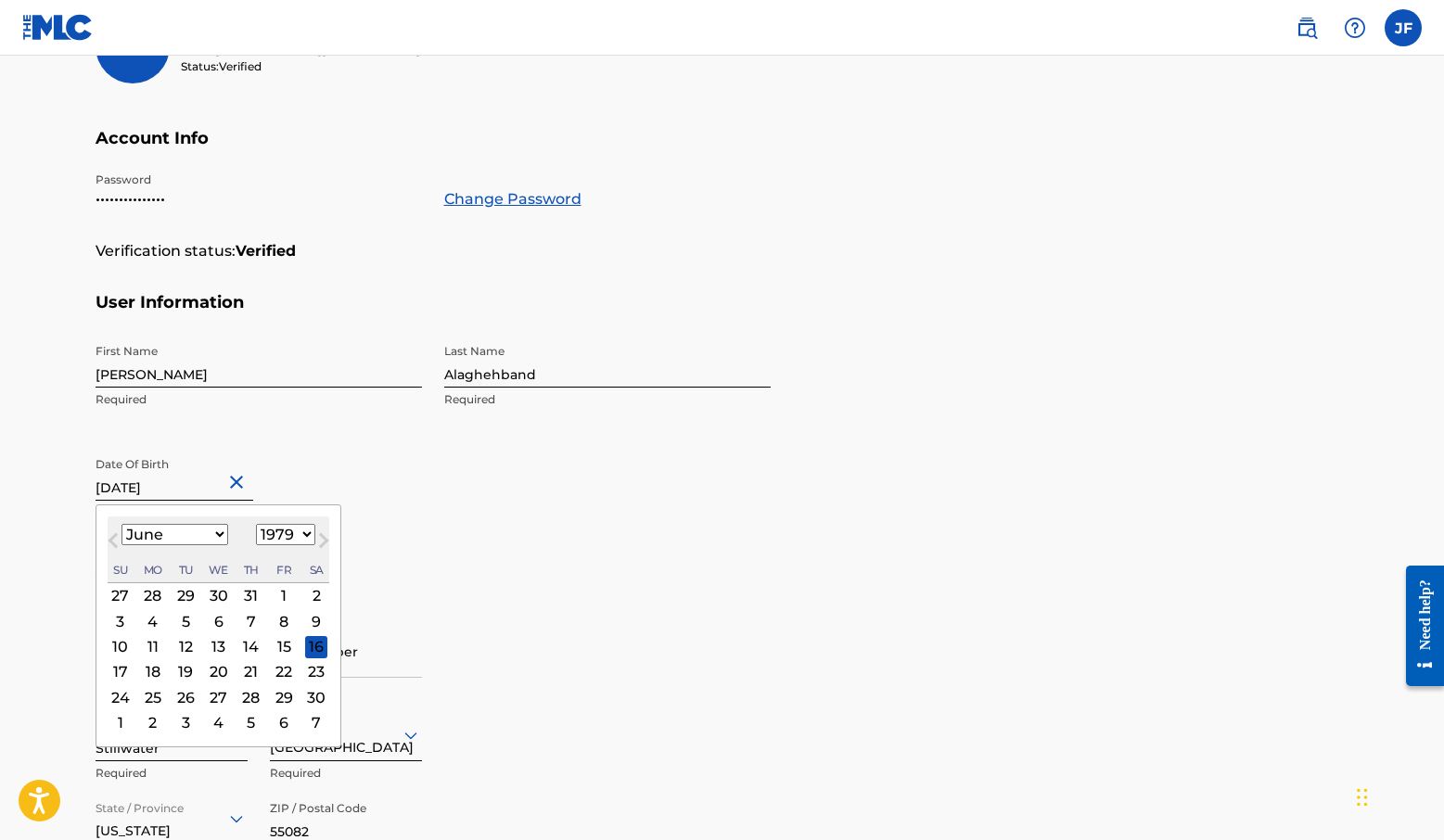
click at [305, 702] on div "30" at bounding box center [316, 697] width 23 height 23
type input "[DATE]"
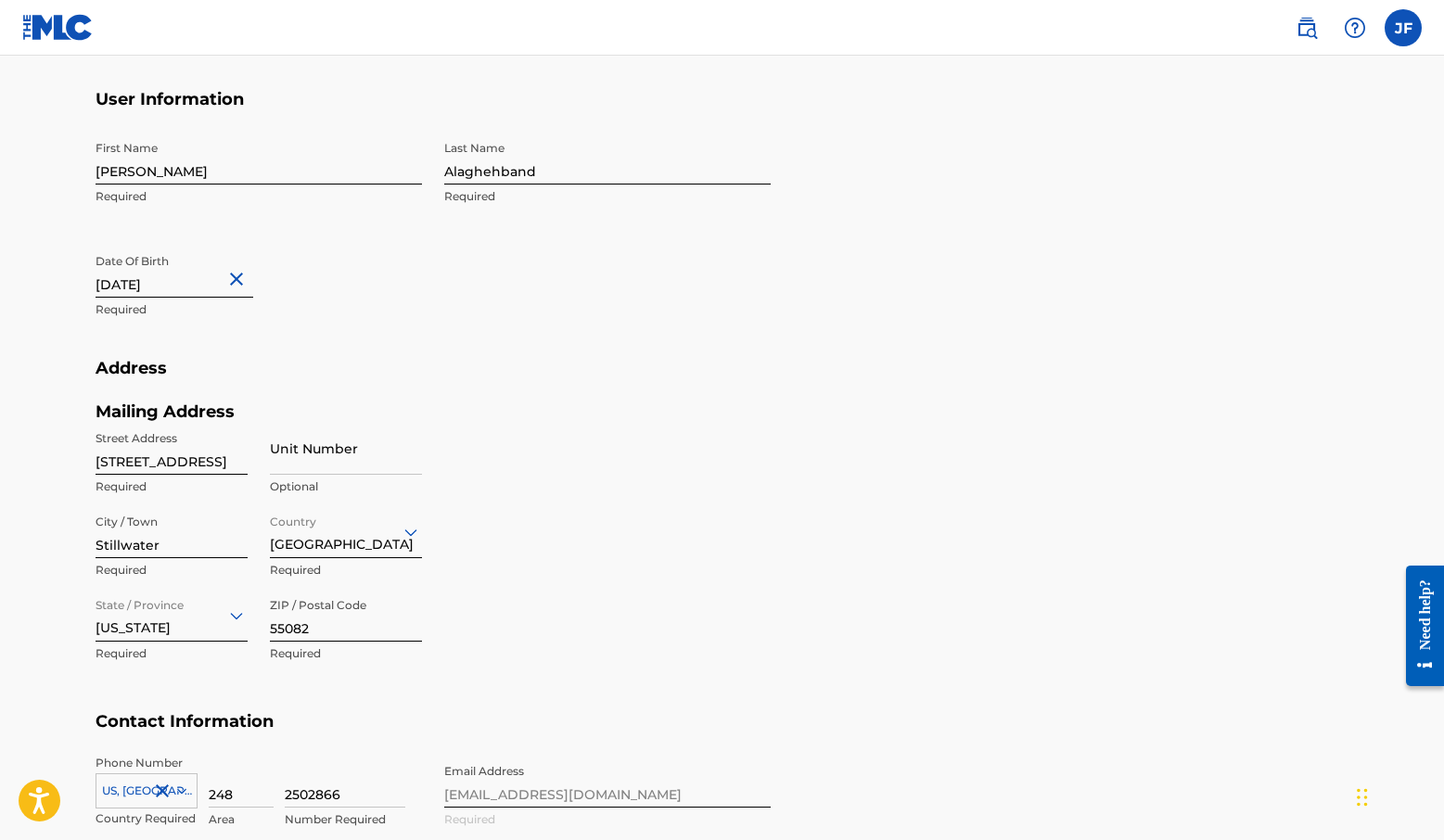
scroll to position [496, 0]
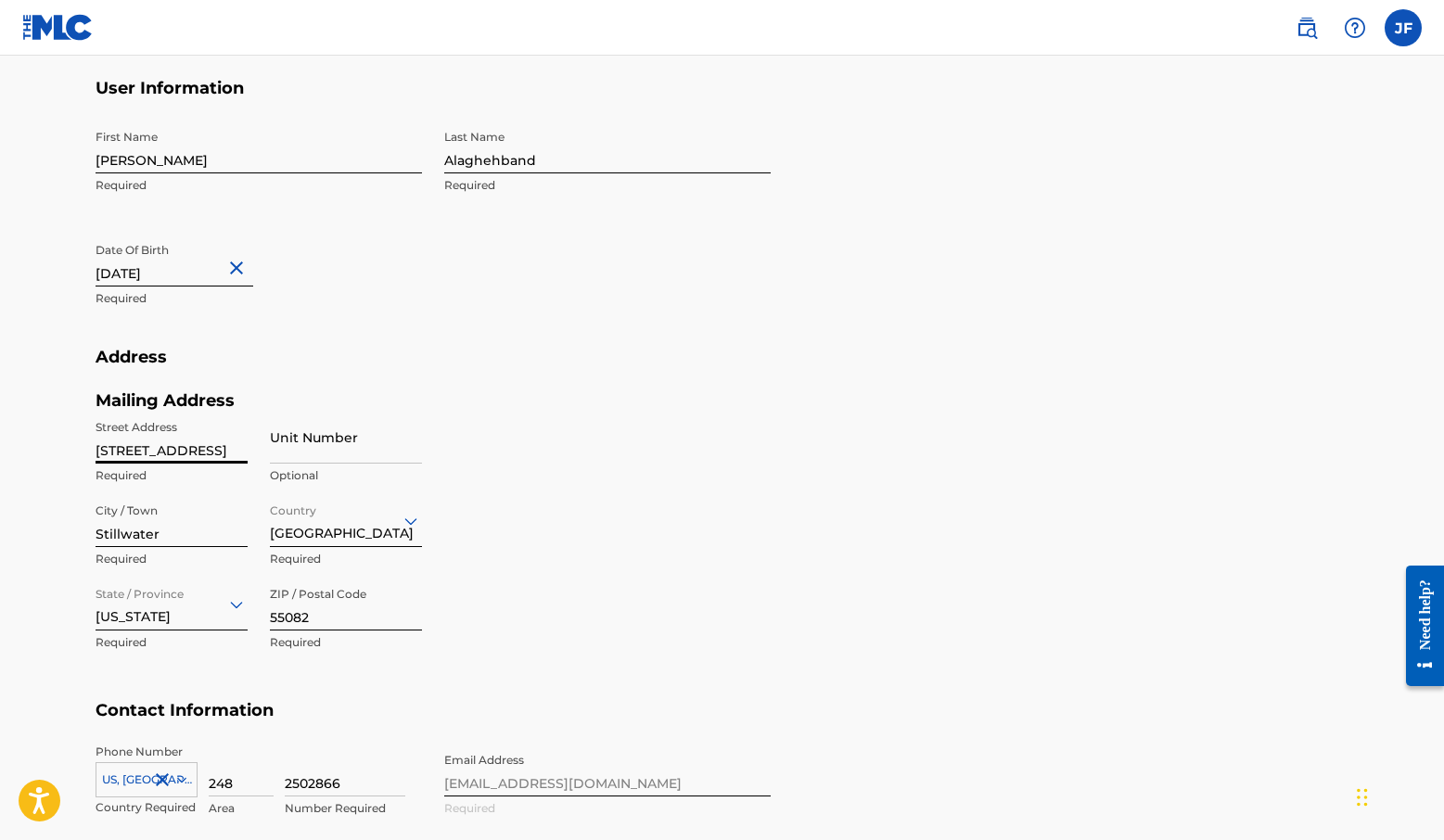
click at [238, 442] on input "[STREET_ADDRESS]" at bounding box center [171, 438] width 152 height 53
drag, startPoint x: 217, startPoint y: 447, endPoint x: 51, endPoint y: 452, distance: 166.1
click at [50, 452] on main "Profile User Members JF [PERSON_NAME] [PERSON_NAME] [PERSON_NAME] Email: [EMAIL…" at bounding box center [722, 230] width 1444 height 1341
type input "[STREET_ADDRESS]"
type input "[GEOGRAPHIC_DATA]"
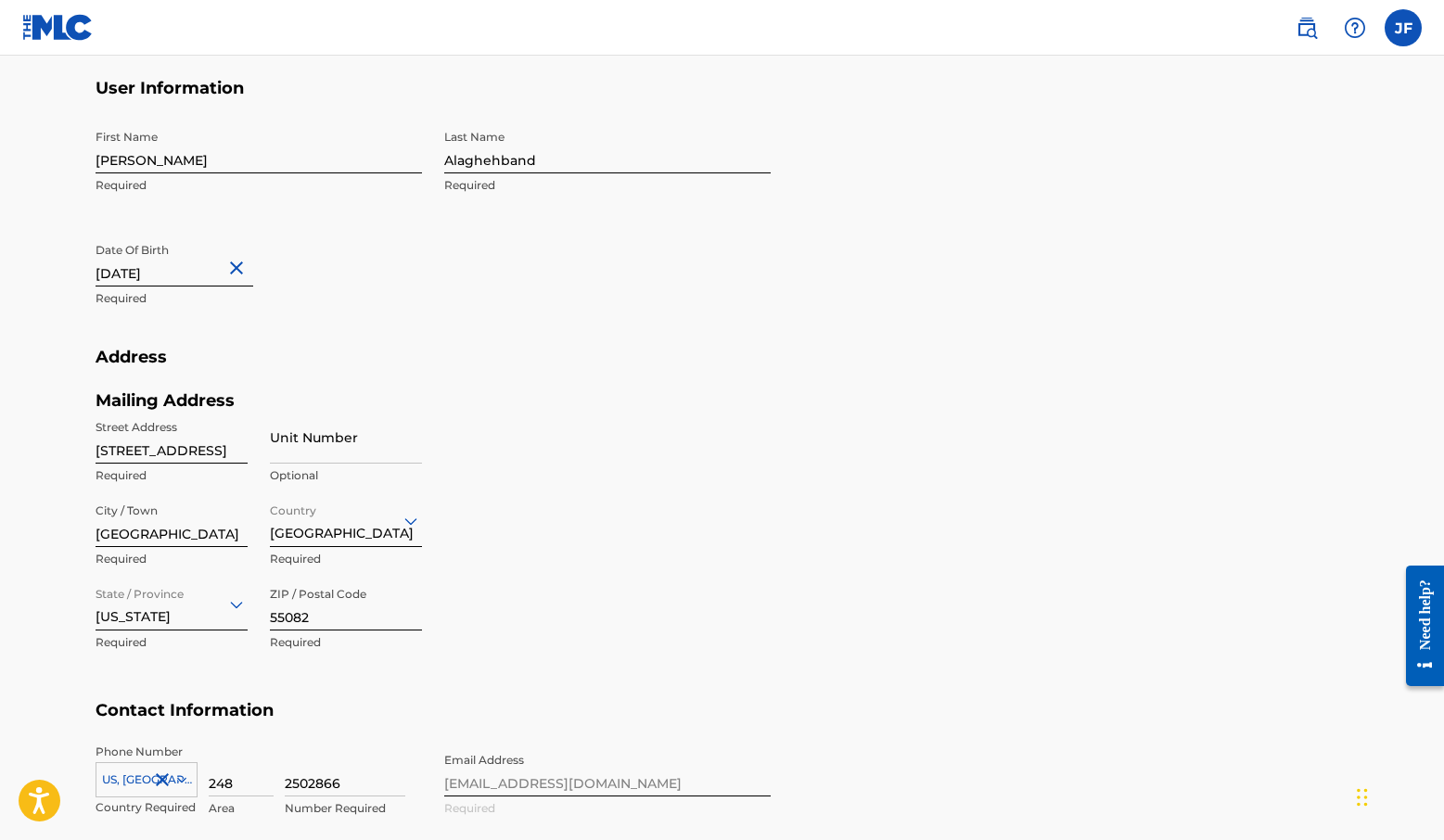
type input "w"
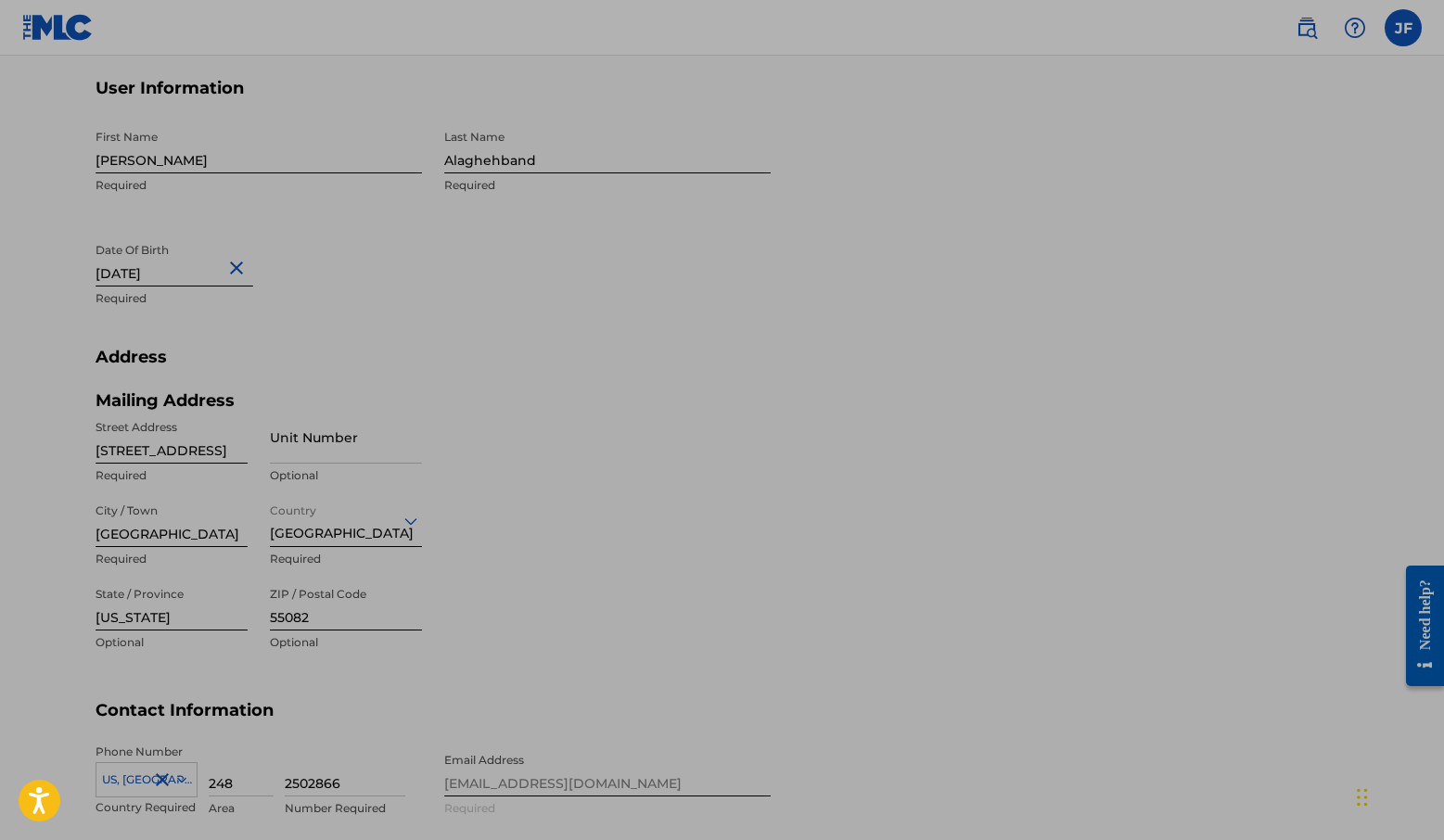
click at [304, 529] on div at bounding box center [346, 521] width 152 height 24
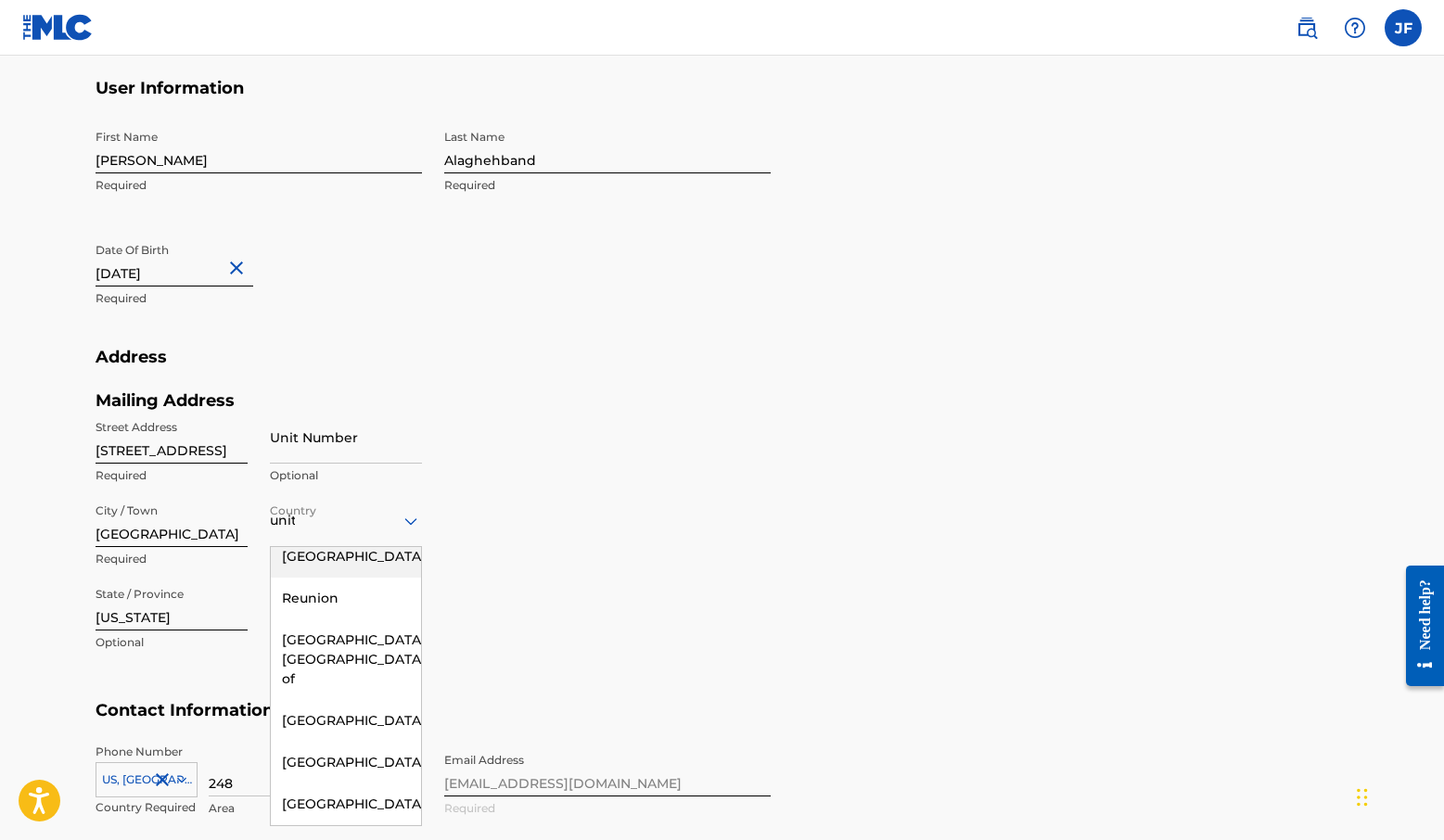
scroll to position [0, 0]
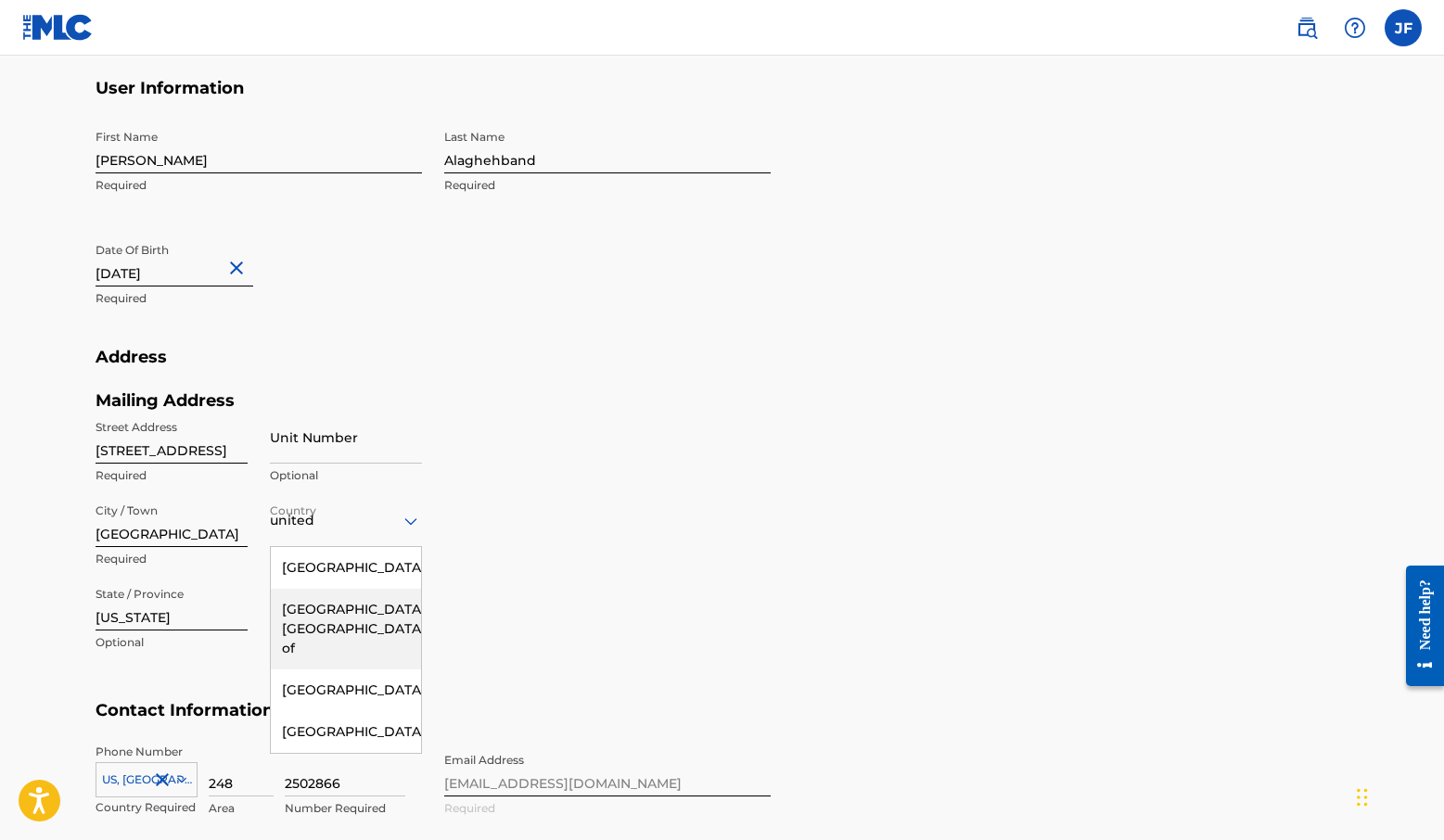
type input "united"
click at [568, 544] on div "Mailing Address Street Address [STREET_ADDRESS] / Town [GEOGRAPHIC_DATA] Requir…" at bounding box center [433, 546] width 675 height 311
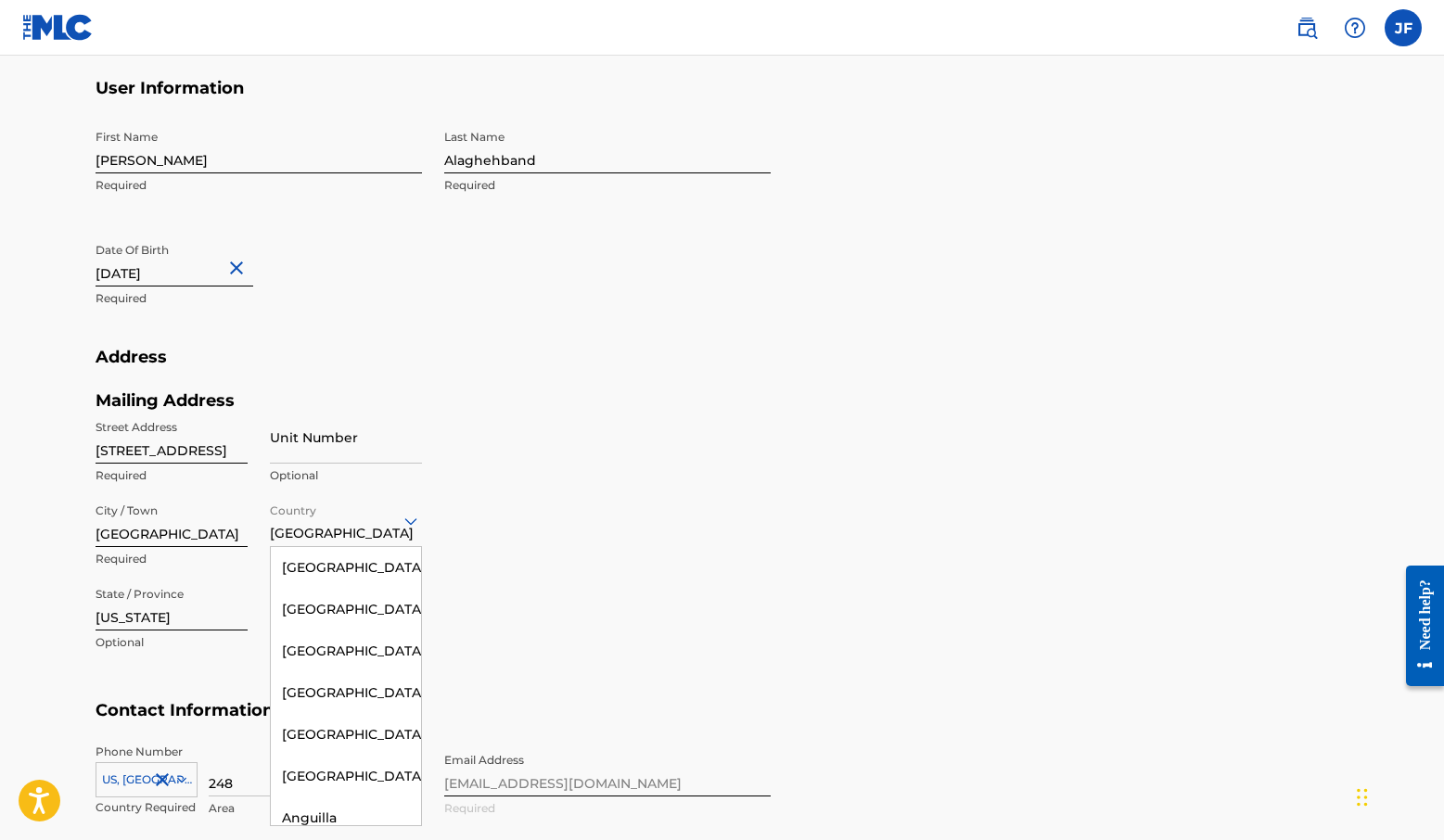
click at [374, 530] on div "[GEOGRAPHIC_DATA]" at bounding box center [346, 520] width 152 height 45
click at [350, 557] on div "[GEOGRAPHIC_DATA]" at bounding box center [346, 567] width 150 height 42
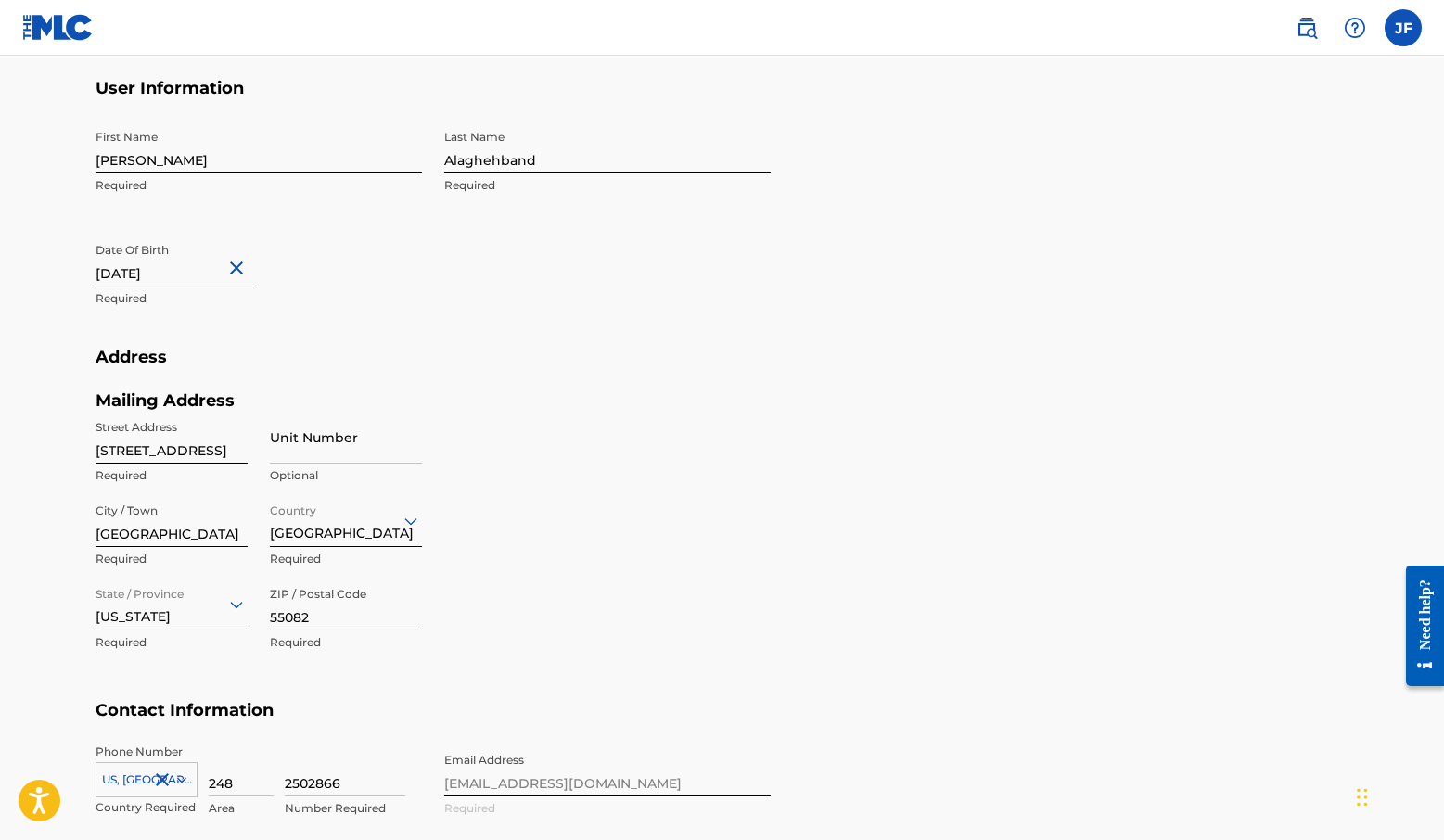
click at [209, 609] on div "[US_STATE]" at bounding box center [171, 604] width 152 height 53
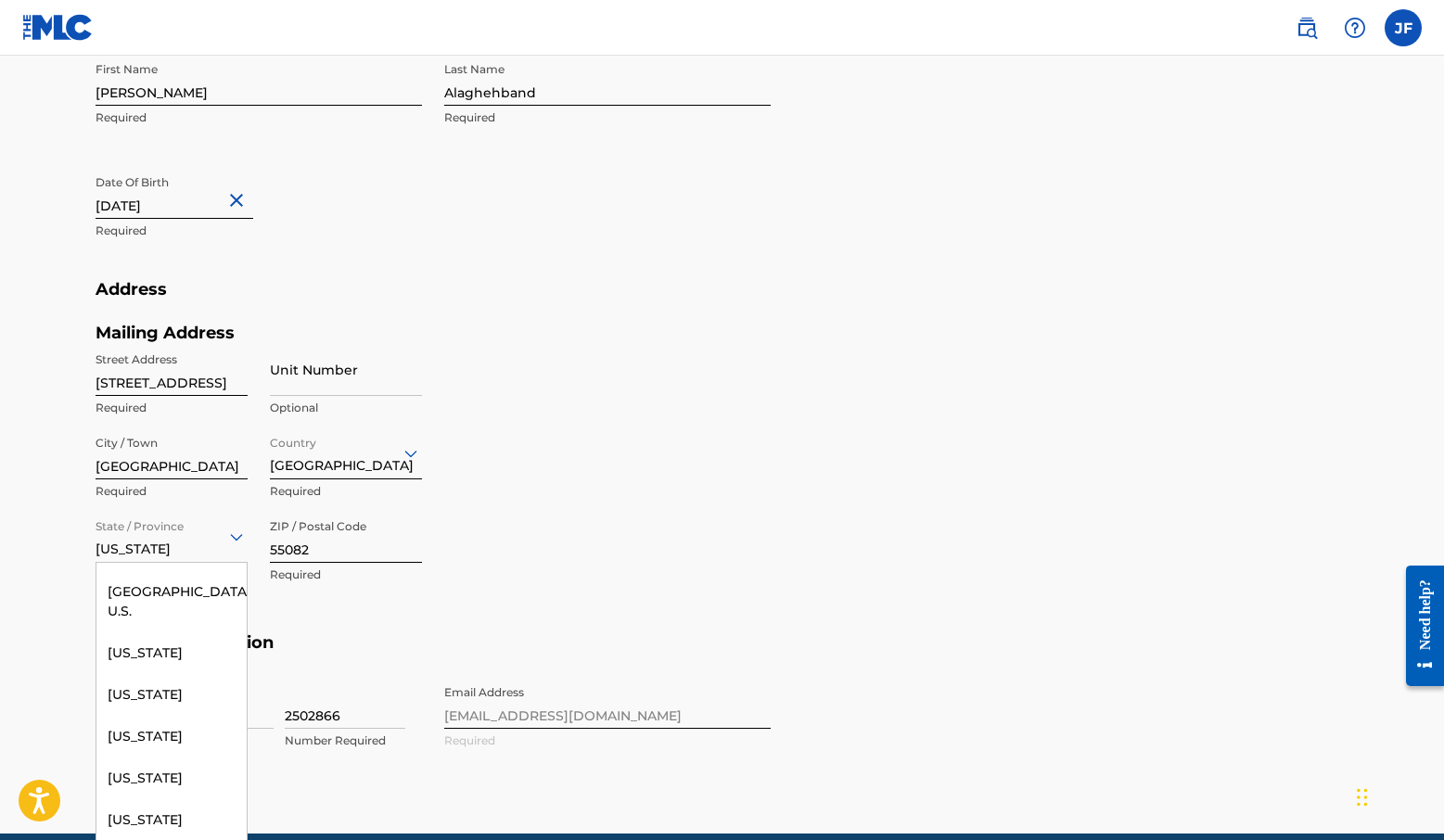
scroll to position [2139, 0]
click at [177, 685] on div "[US_STATE]" at bounding box center [171, 695] width 150 height 42
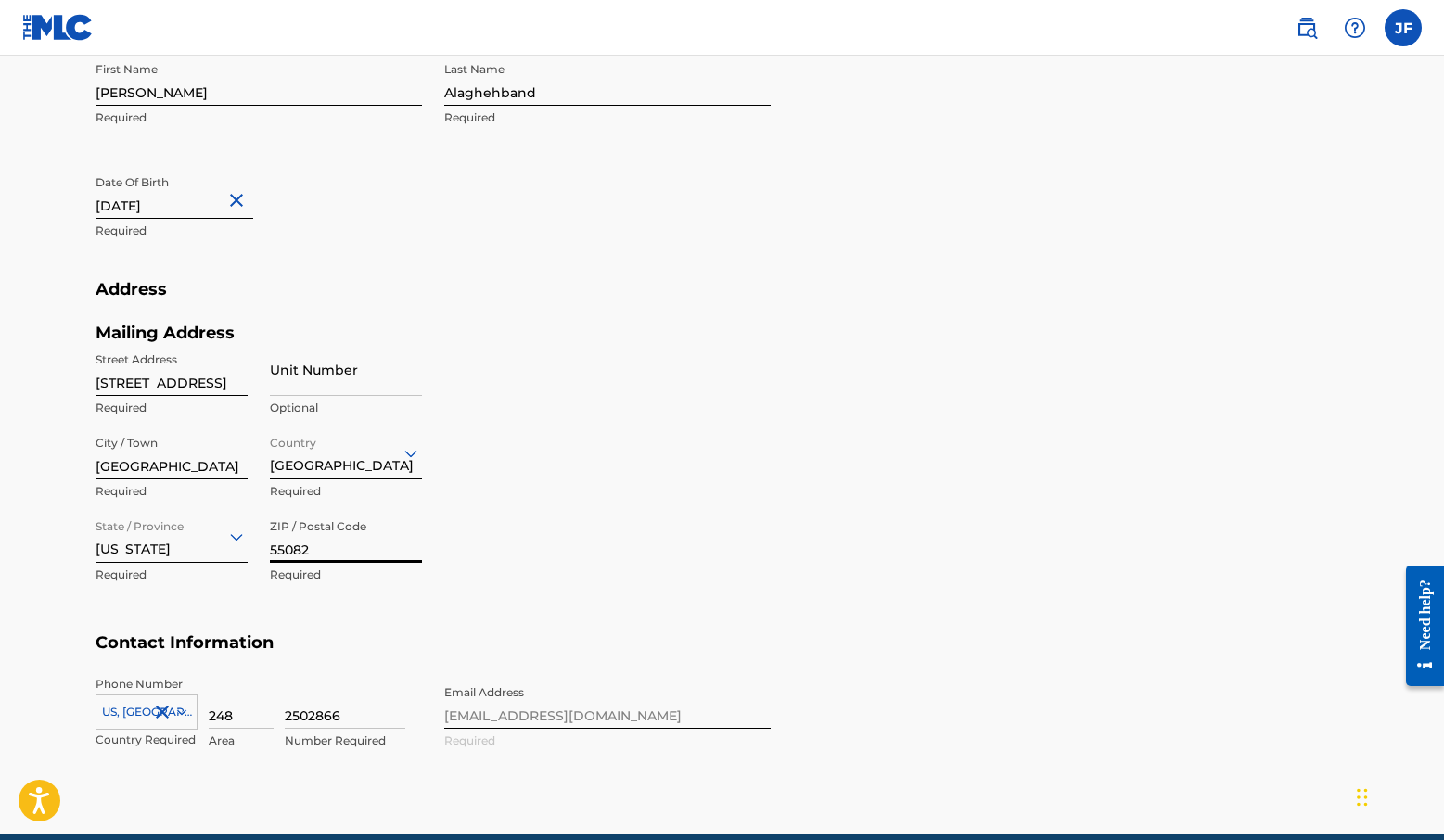
click at [331, 546] on input "55082" at bounding box center [346, 537] width 152 height 53
type input "98103"
click at [584, 492] on div "Mailing Address Street Address [STREET_ADDRESS][GEOGRAPHIC_DATA] Unit Number Op…" at bounding box center [433, 478] width 675 height 311
click at [364, 374] on input "Unit Number" at bounding box center [346, 370] width 152 height 53
type input "a"
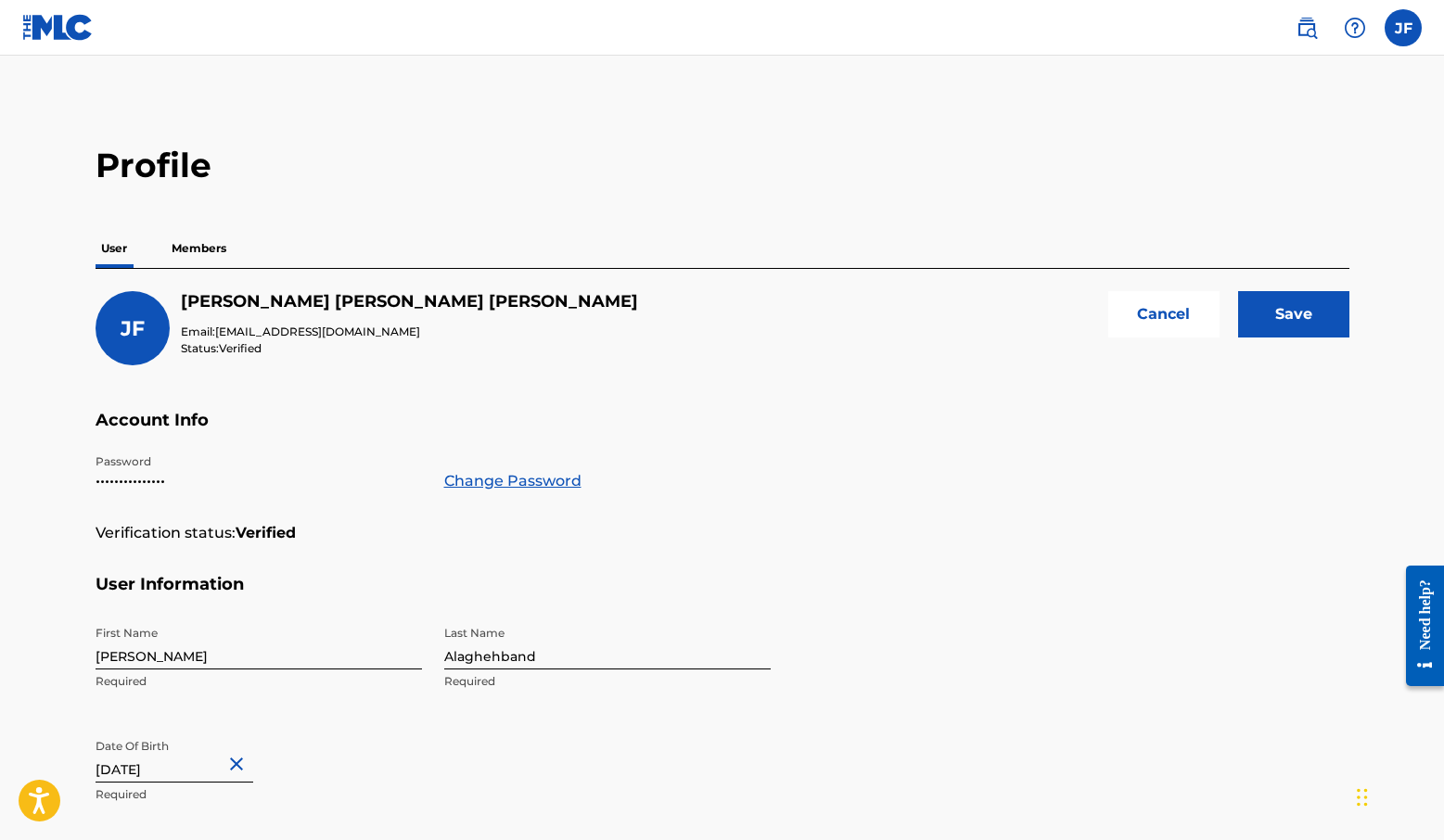
scroll to position [0, 0]
click at [1294, 320] on input "Save" at bounding box center [1293, 314] width 111 height 46
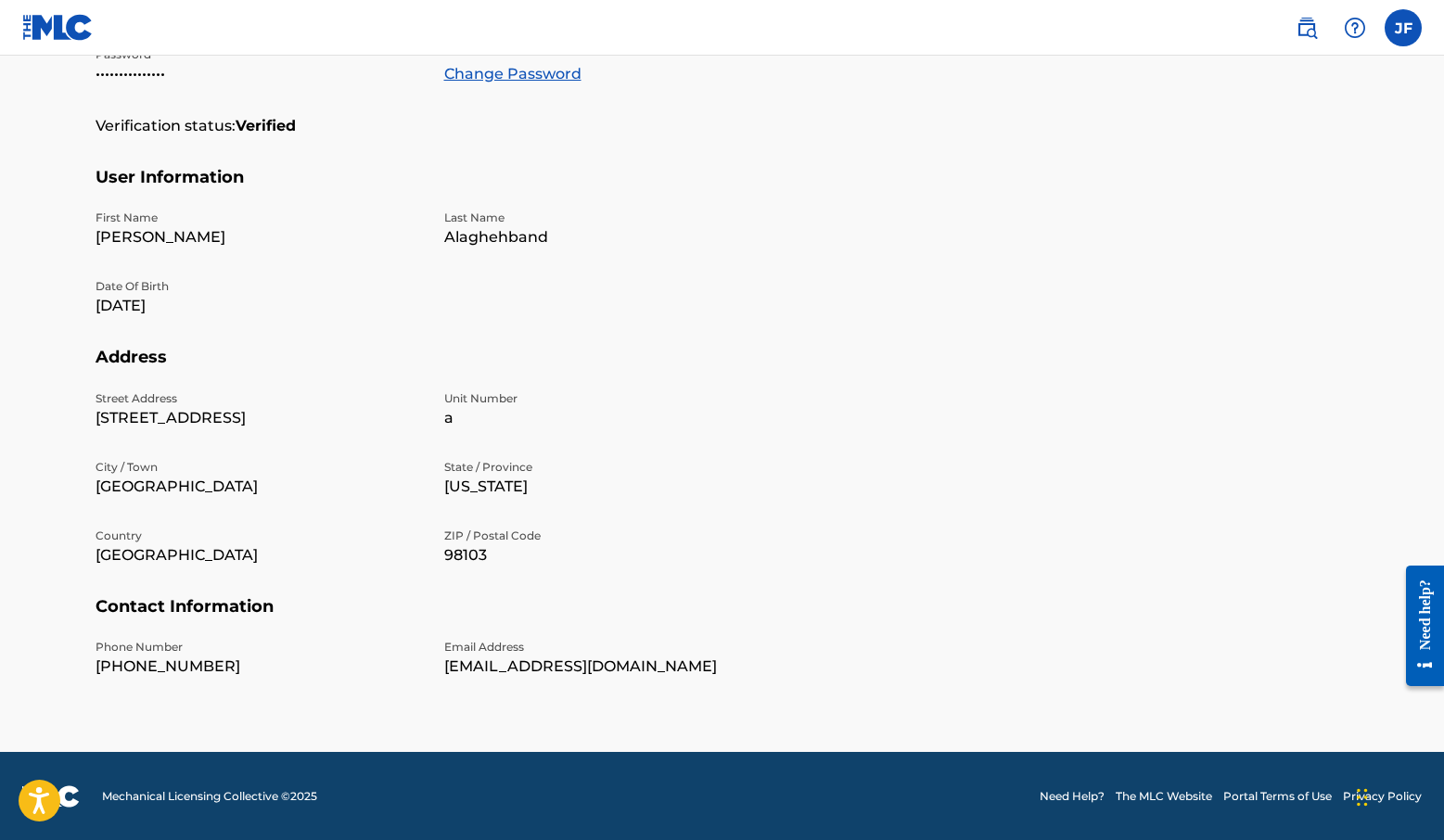
scroll to position [406, 0]
